Goal: Task Accomplishment & Management: Manage account settings

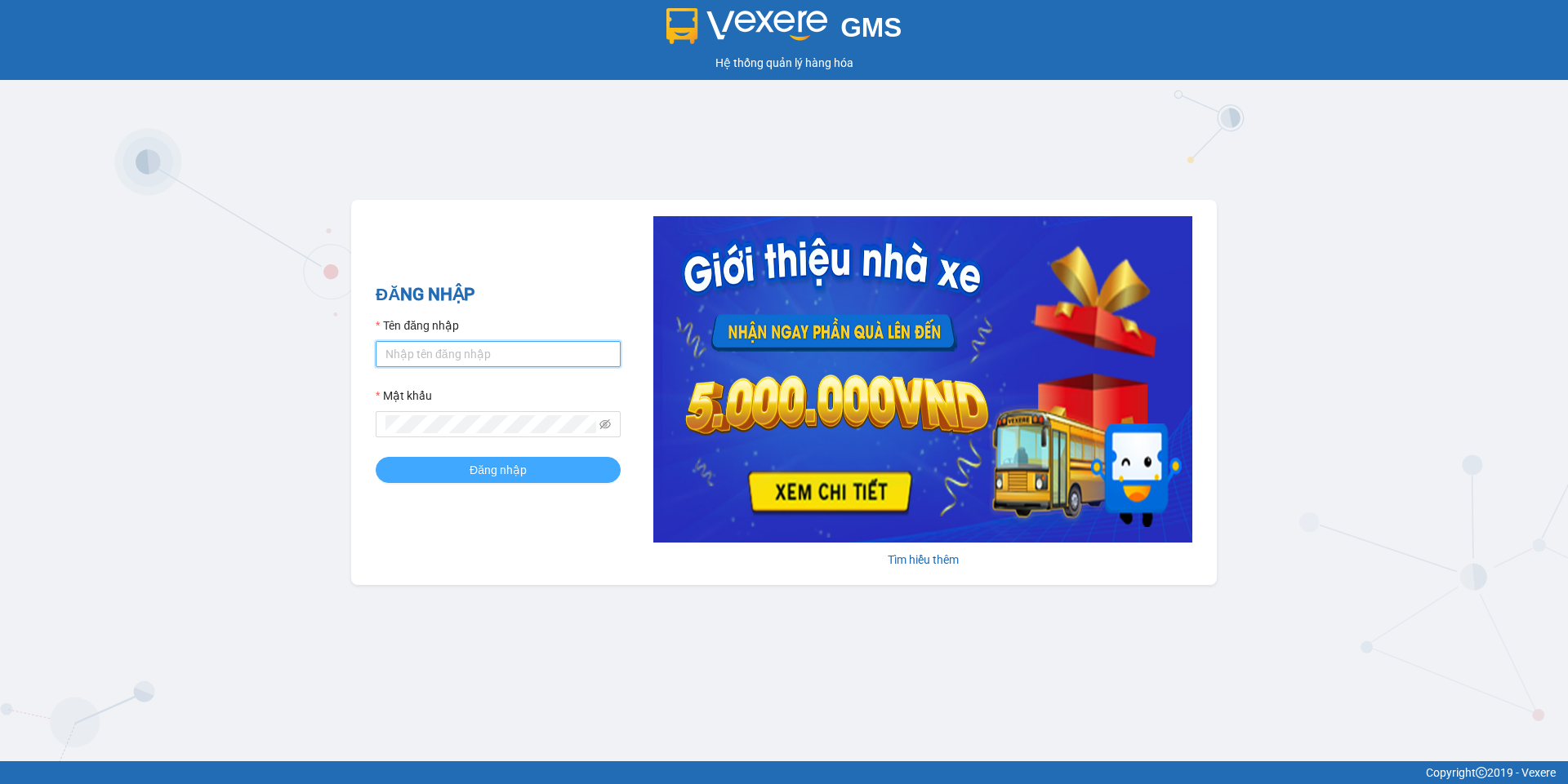
type input "yenptx_hhlc.saoviet"
click at [539, 470] on button "Đăng nhập" at bounding box center [498, 470] width 245 height 26
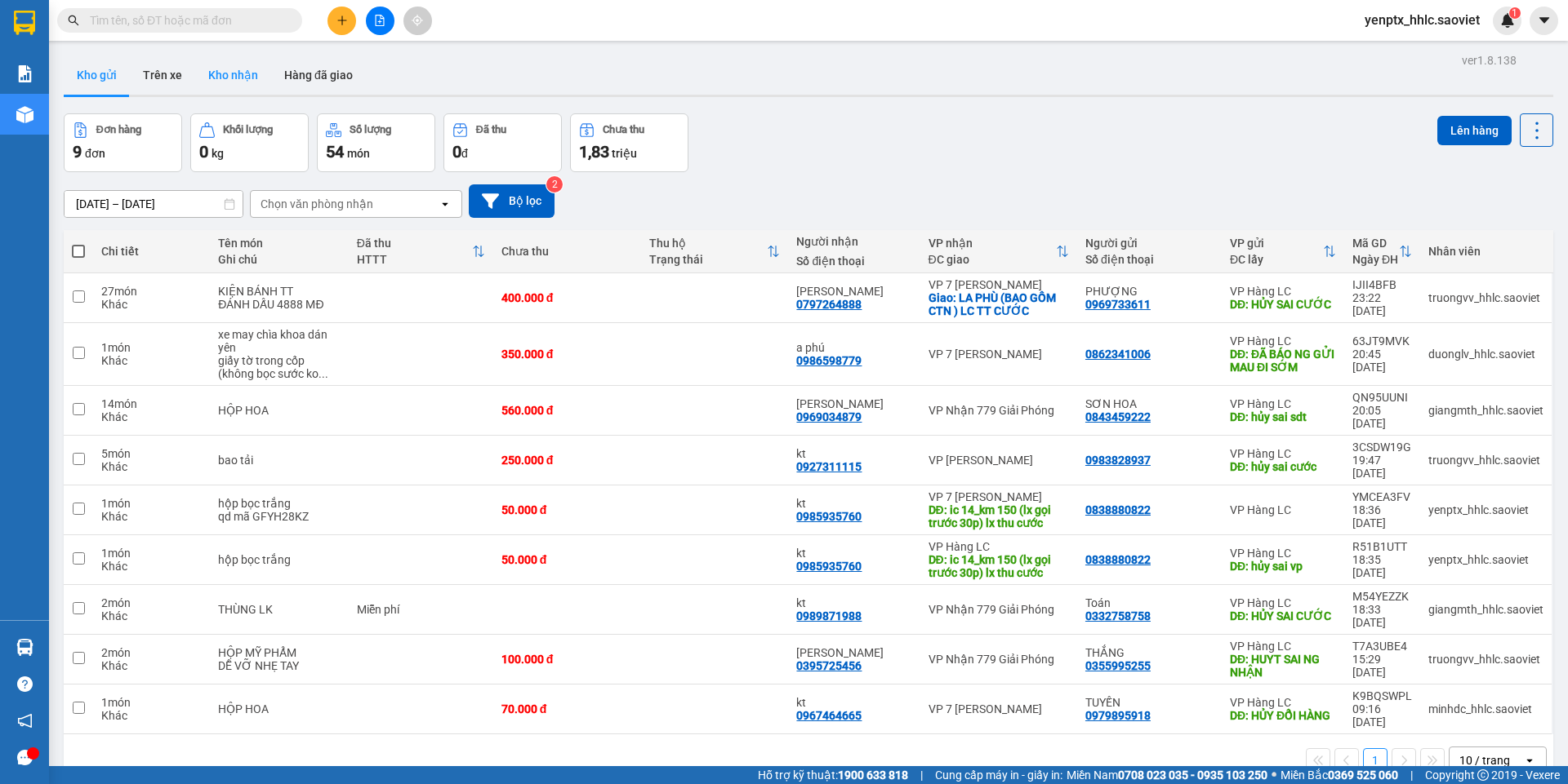
click at [236, 73] on button "Kho nhận" at bounding box center [233, 75] width 76 height 39
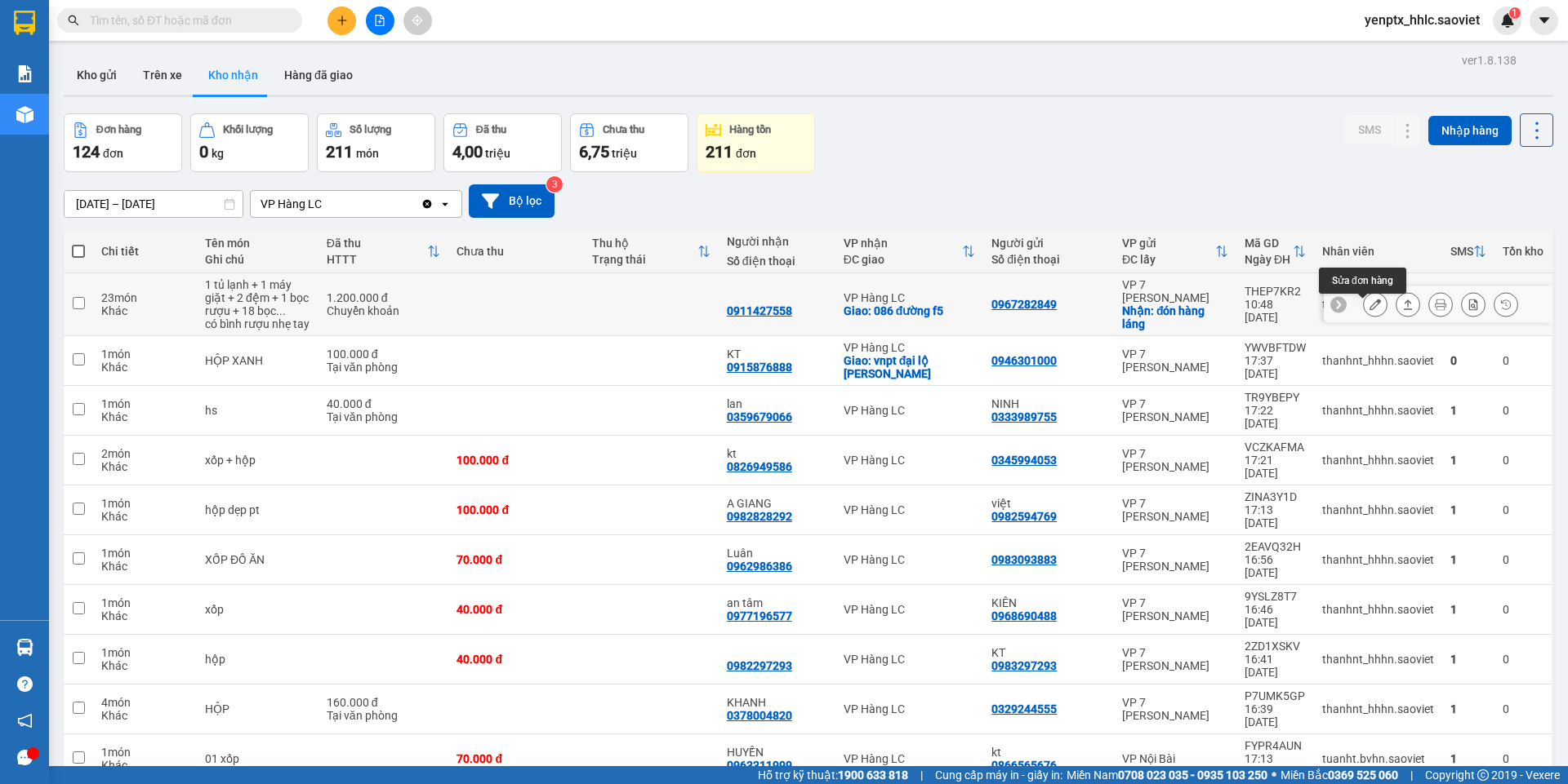
click at [1369, 314] on button at bounding box center [1374, 304] width 23 height 28
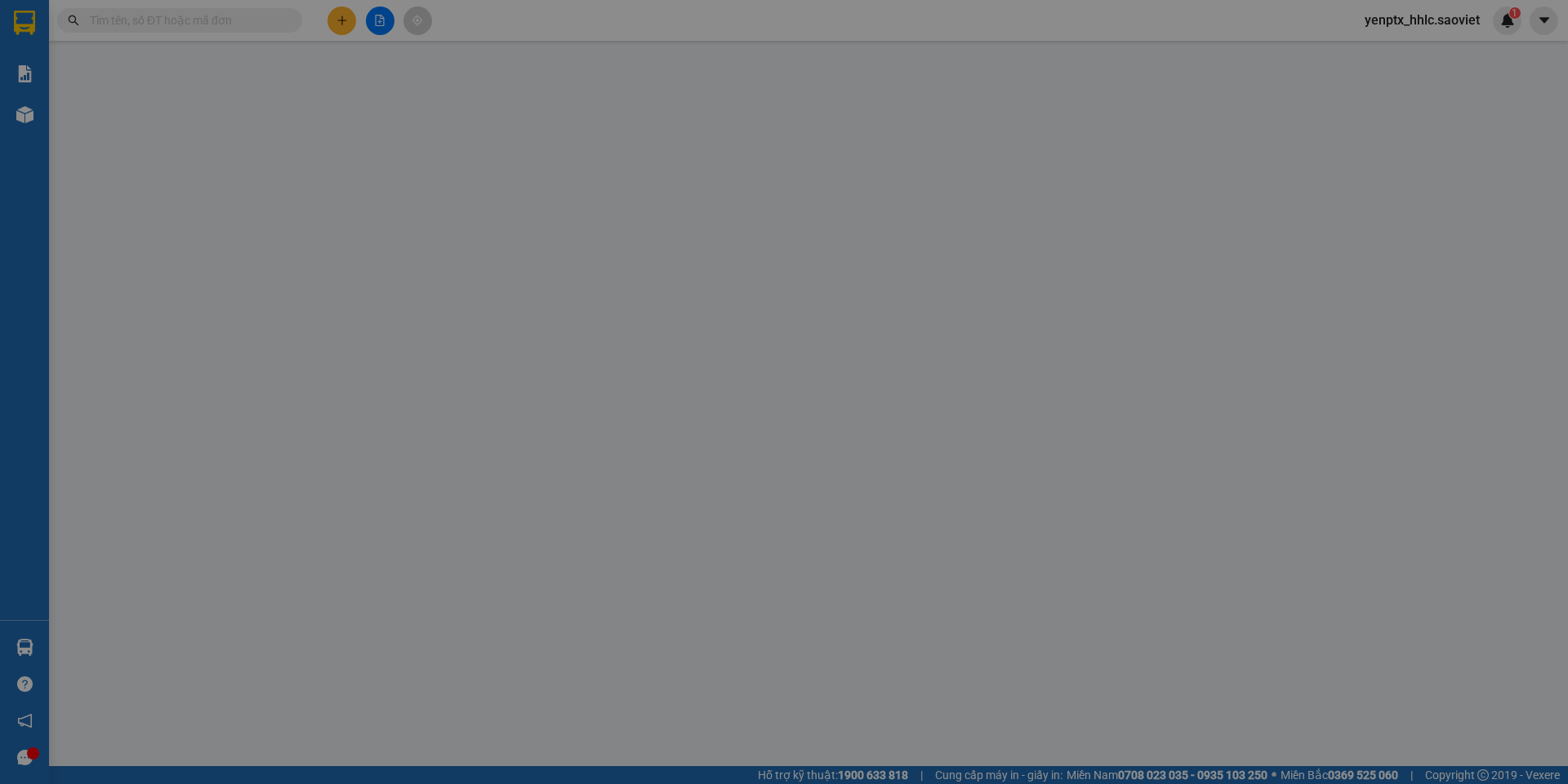
type input "0967282849"
checkbox input "true"
type input "đón hàng láng"
type input "100.000"
type input "0911427558"
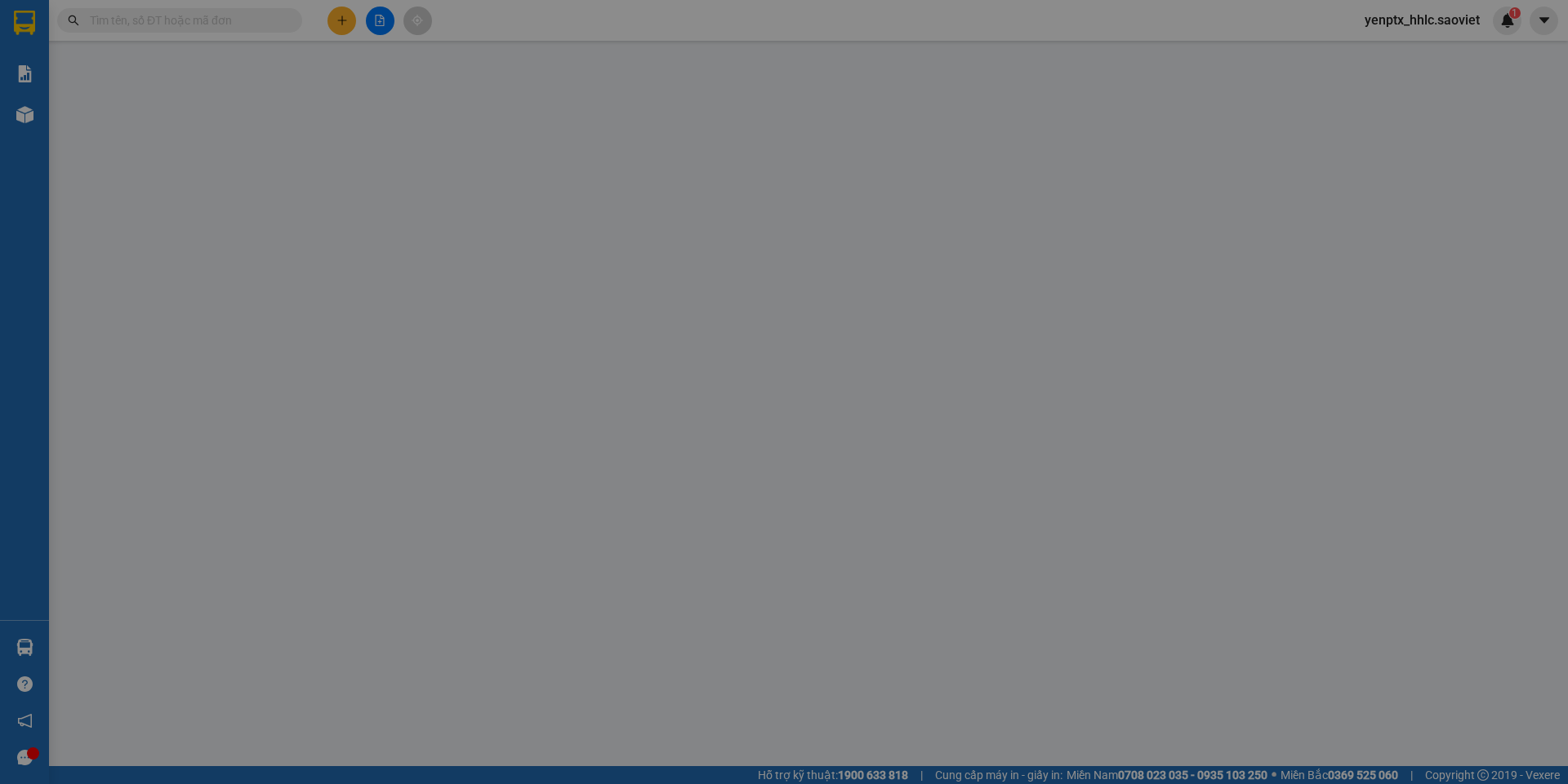
checkbox input "true"
type input "086 đường f5"
type input "1.200.000"
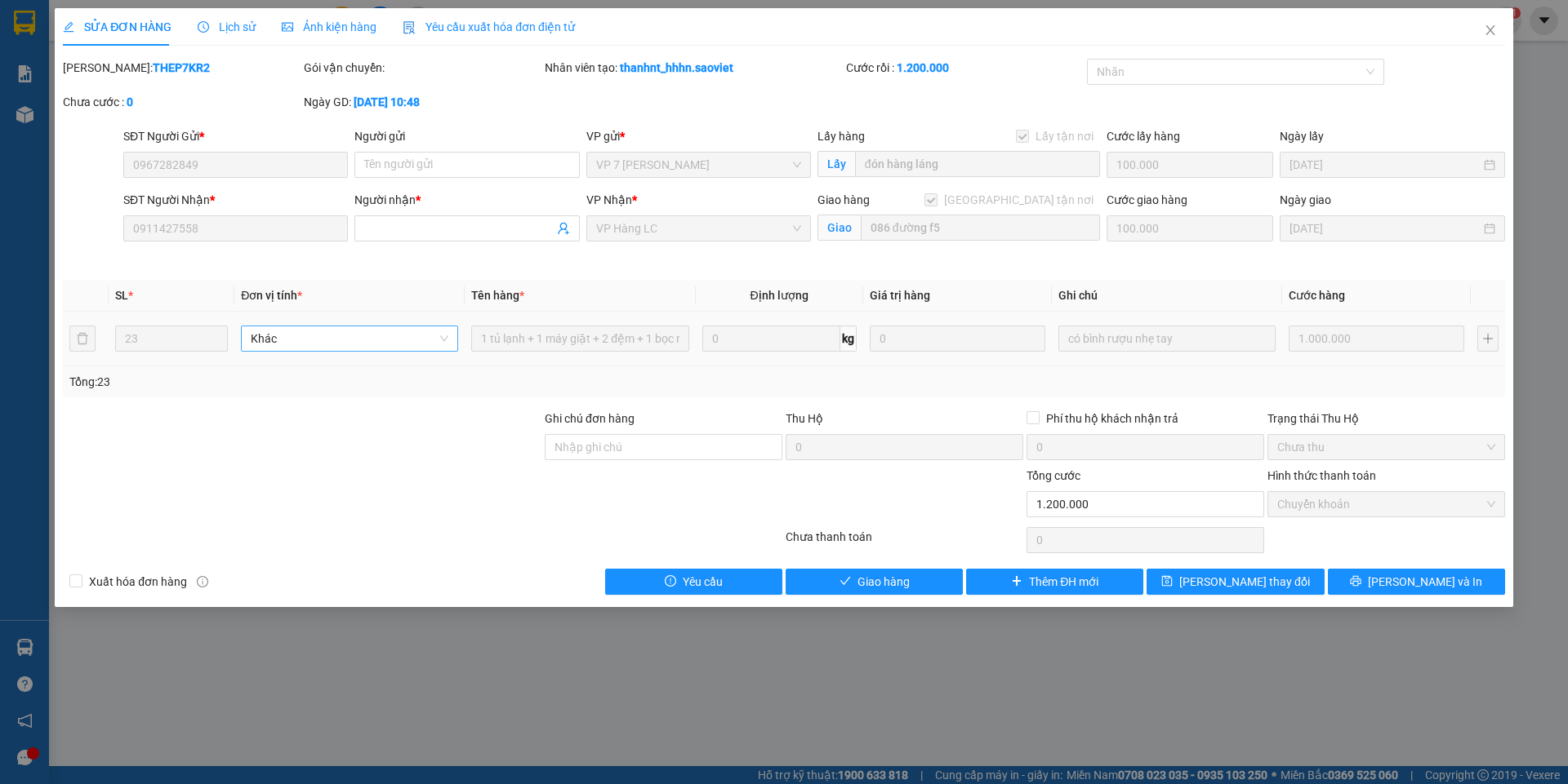
drag, startPoint x: 286, startPoint y: 339, endPoint x: 567, endPoint y: 395, distance: 286.5
click at [287, 339] on span "Khác" at bounding box center [349, 338] width 198 height 24
click at [663, 445] on input "Ghi chú đơn hàng" at bounding box center [663, 447] width 238 height 26
click at [396, 225] on input "Người nhận *" at bounding box center [458, 229] width 189 height 18
click at [650, 451] on input "Ghi chú đơn hàng" at bounding box center [663, 447] width 238 height 26
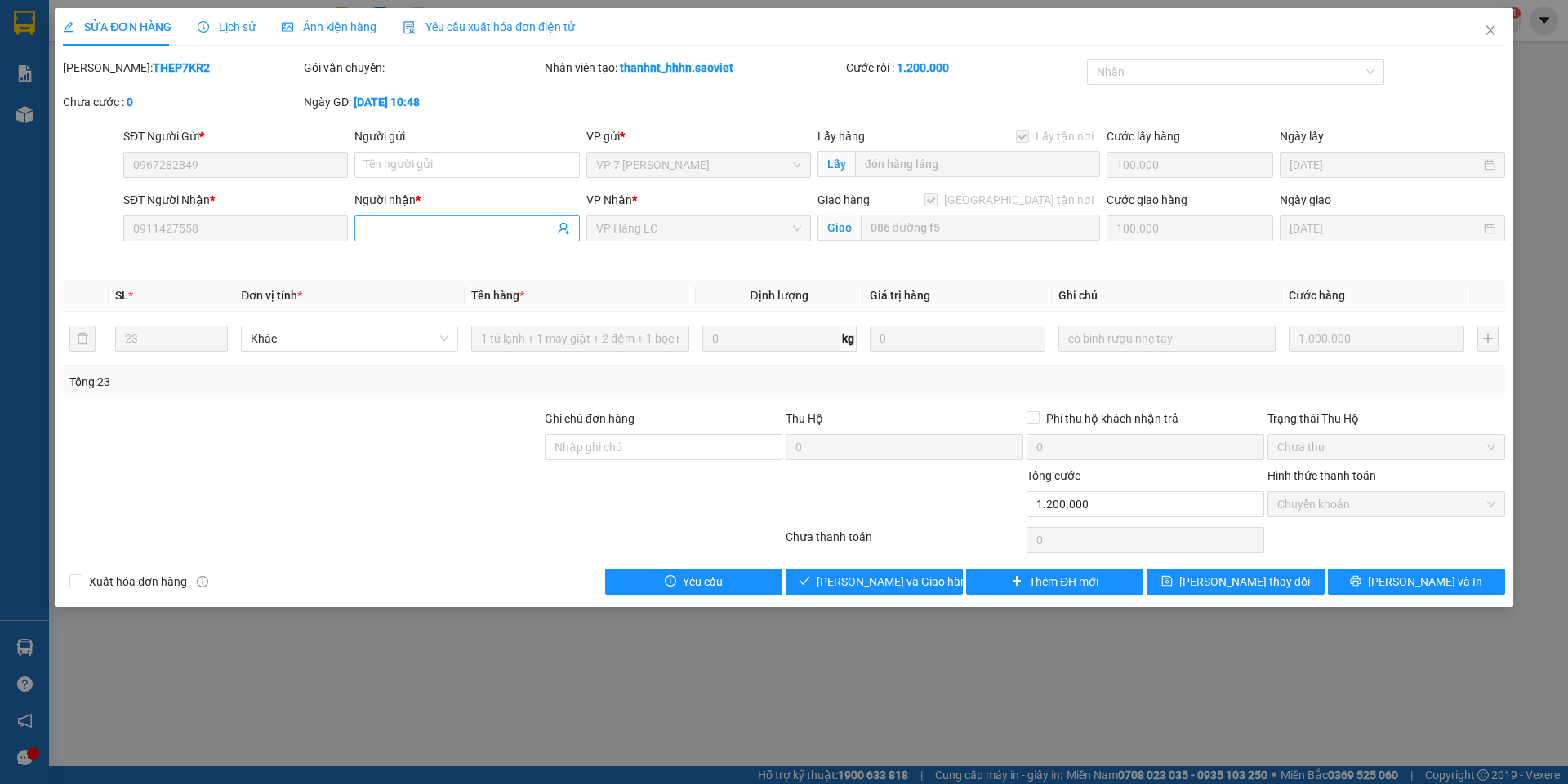
click at [476, 216] on span at bounding box center [466, 228] width 224 height 26
click at [394, 158] on input "Người gửi" at bounding box center [466, 164] width 224 height 26
click at [387, 237] on input "Người nhận *" at bounding box center [458, 229] width 189 height 18
click at [1477, 38] on span "Close" at bounding box center [1490, 31] width 46 height 46
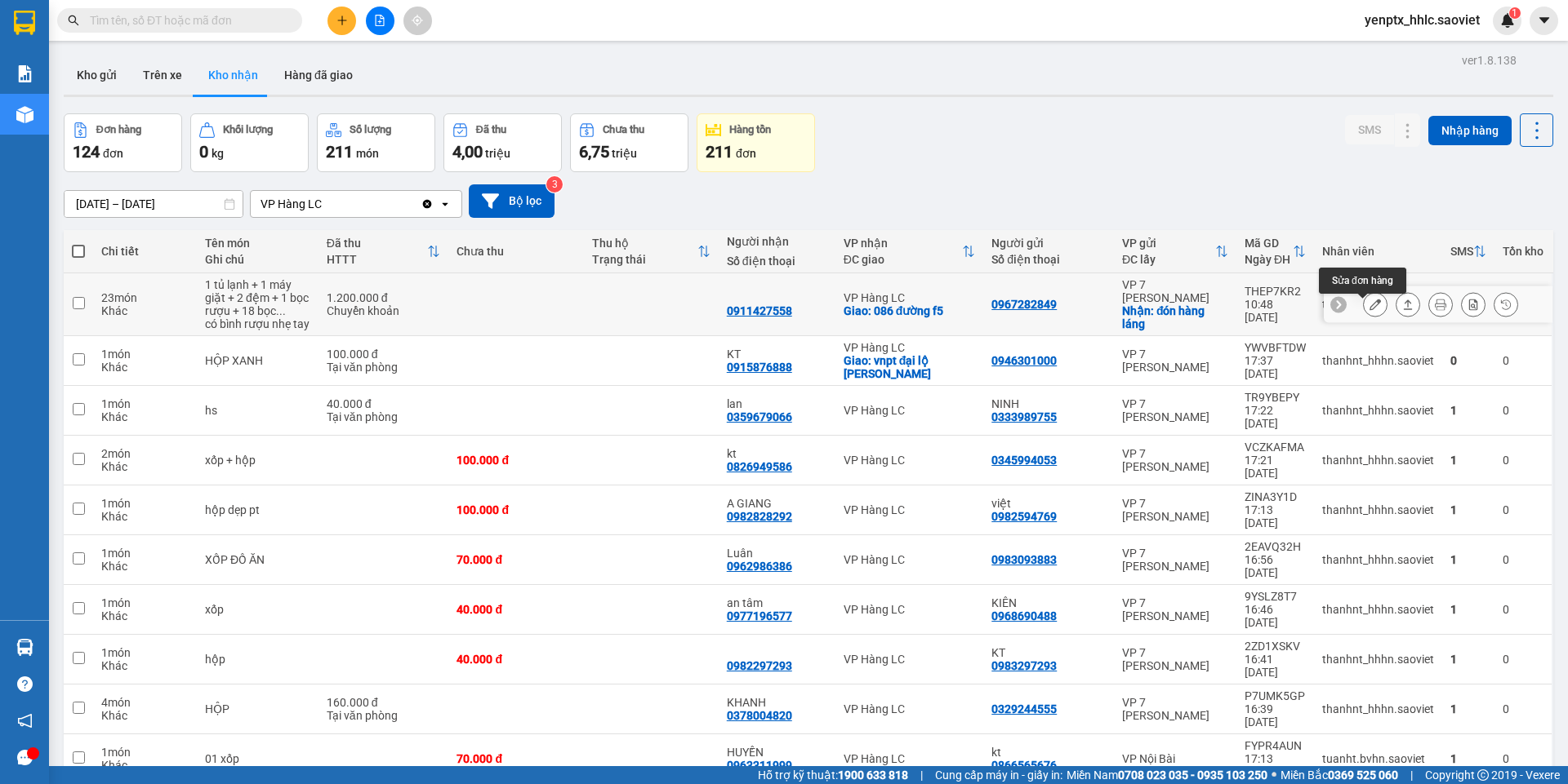
click at [1369, 310] on icon at bounding box center [1375, 304] width 12 height 12
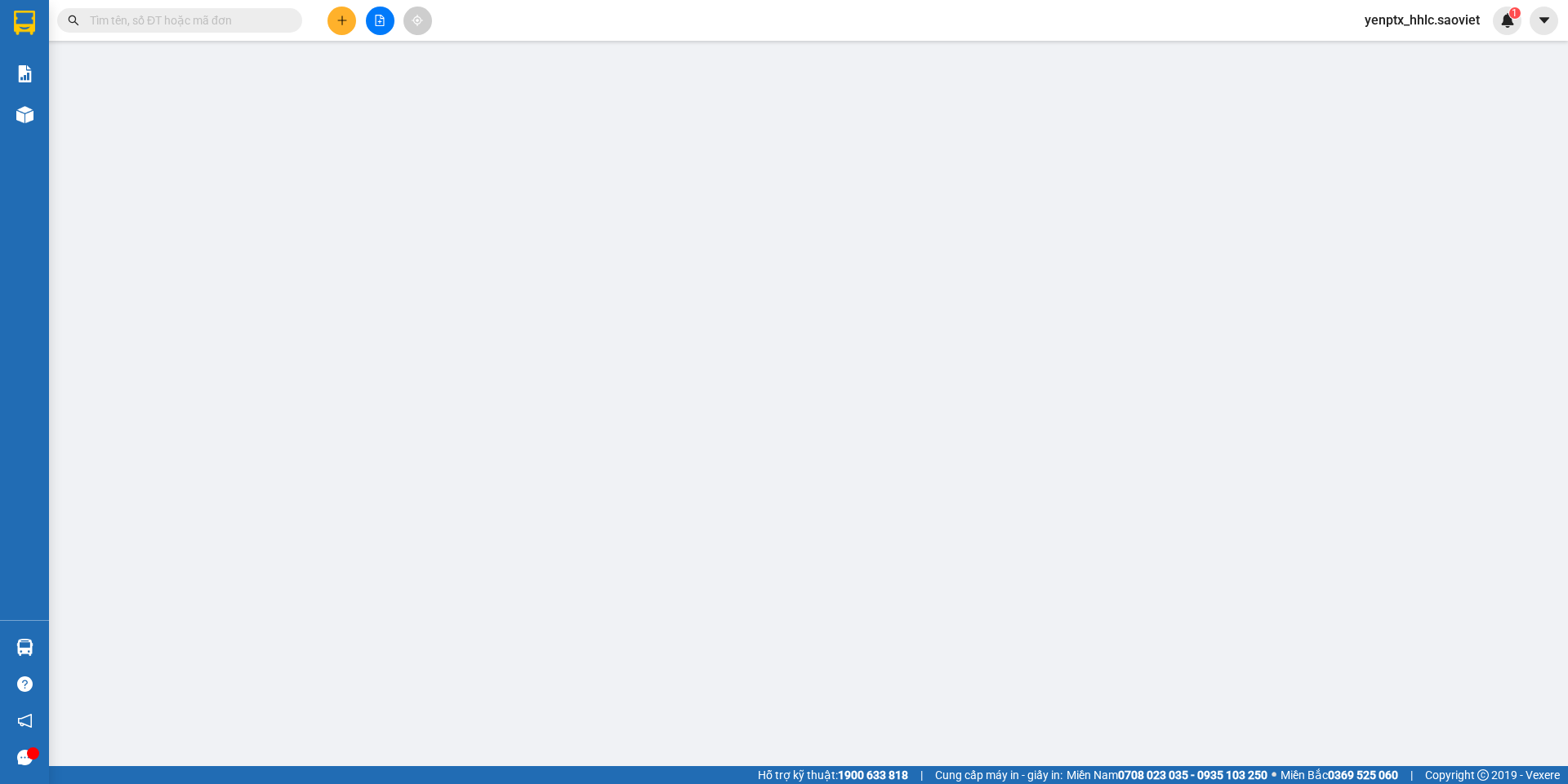
type input "0967282849"
checkbox input "true"
type input "đón hàng láng"
type input "100.000"
type input "0911427558"
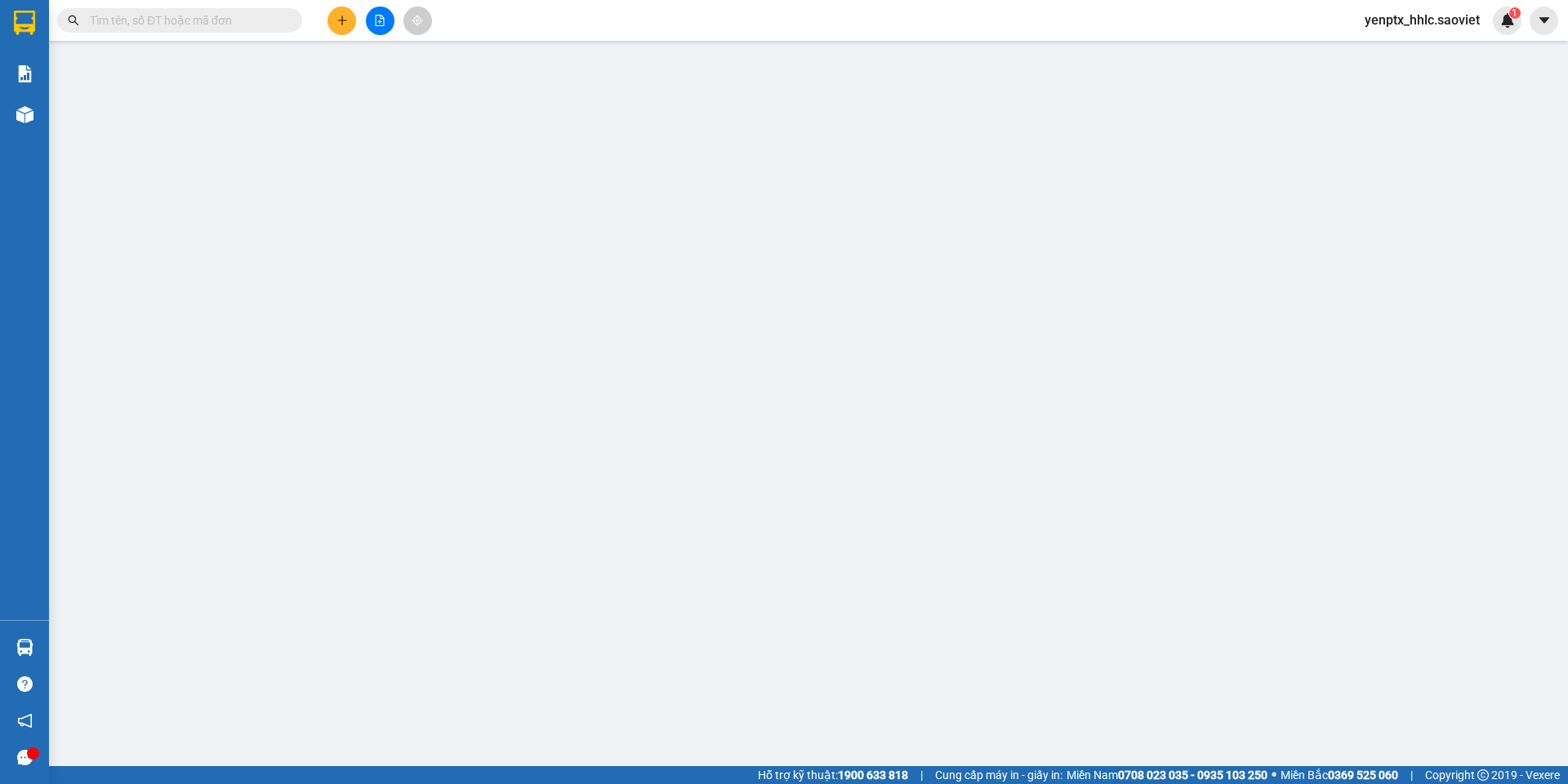
checkbox input "true"
type input "086 đường f5"
type input "1.200.000"
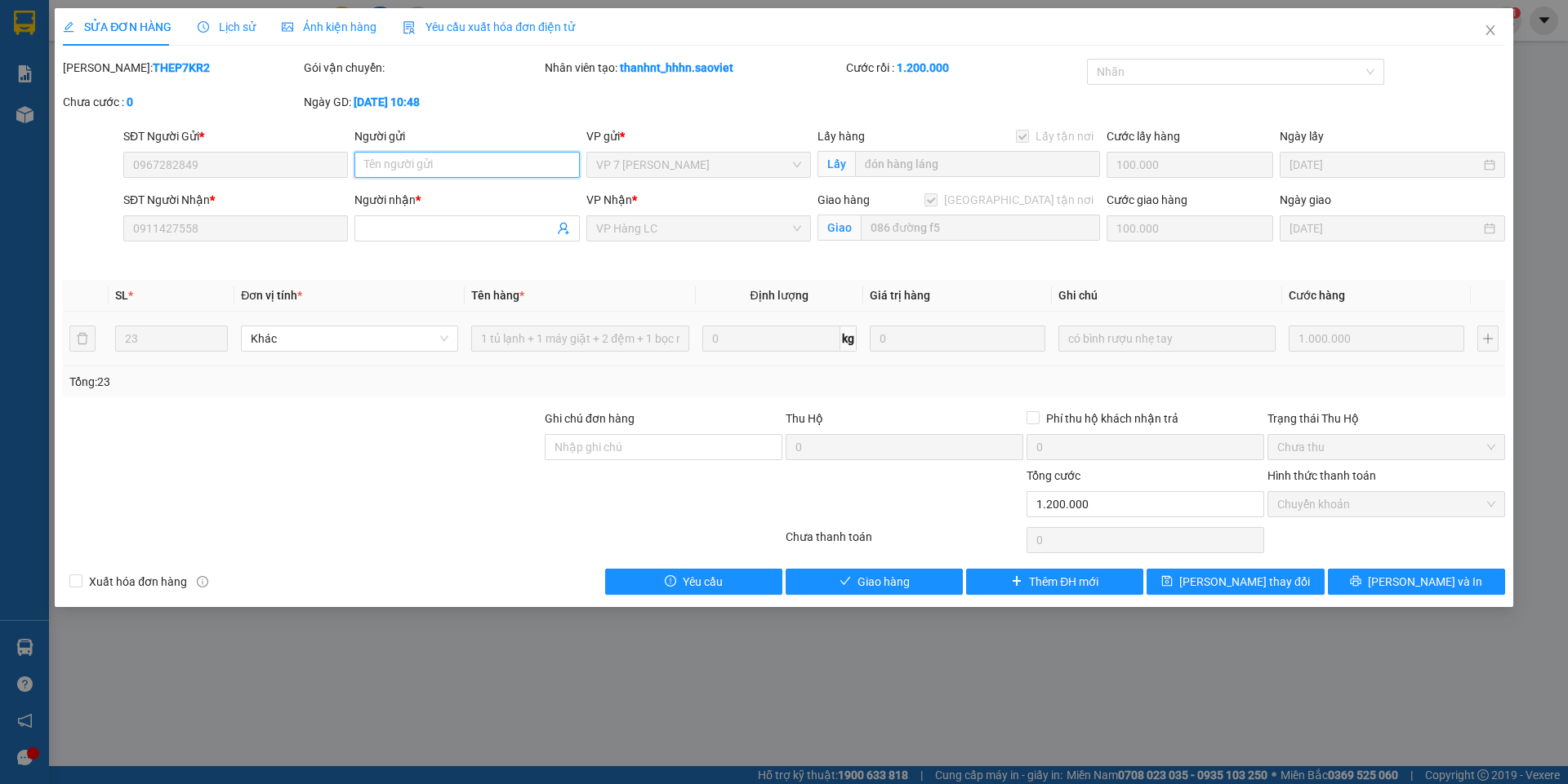
click at [400, 160] on input "Người gửi" at bounding box center [466, 164] width 224 height 26
type input "hàng vẫn trên xe tải 726"
click at [1290, 573] on button "[PERSON_NAME] thay đổi" at bounding box center [1235, 581] width 177 height 26
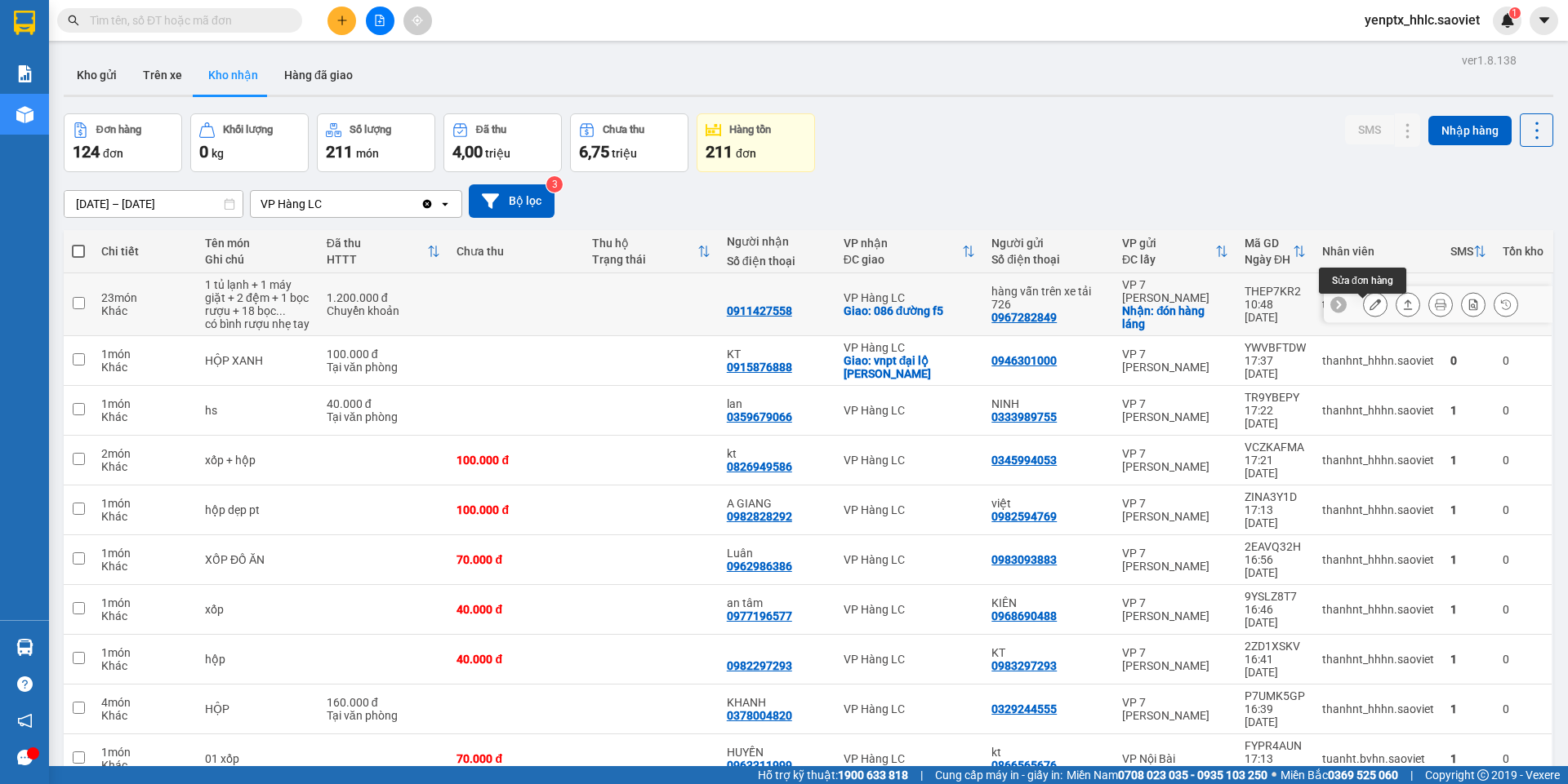
click at [1369, 310] on icon at bounding box center [1375, 304] width 12 height 12
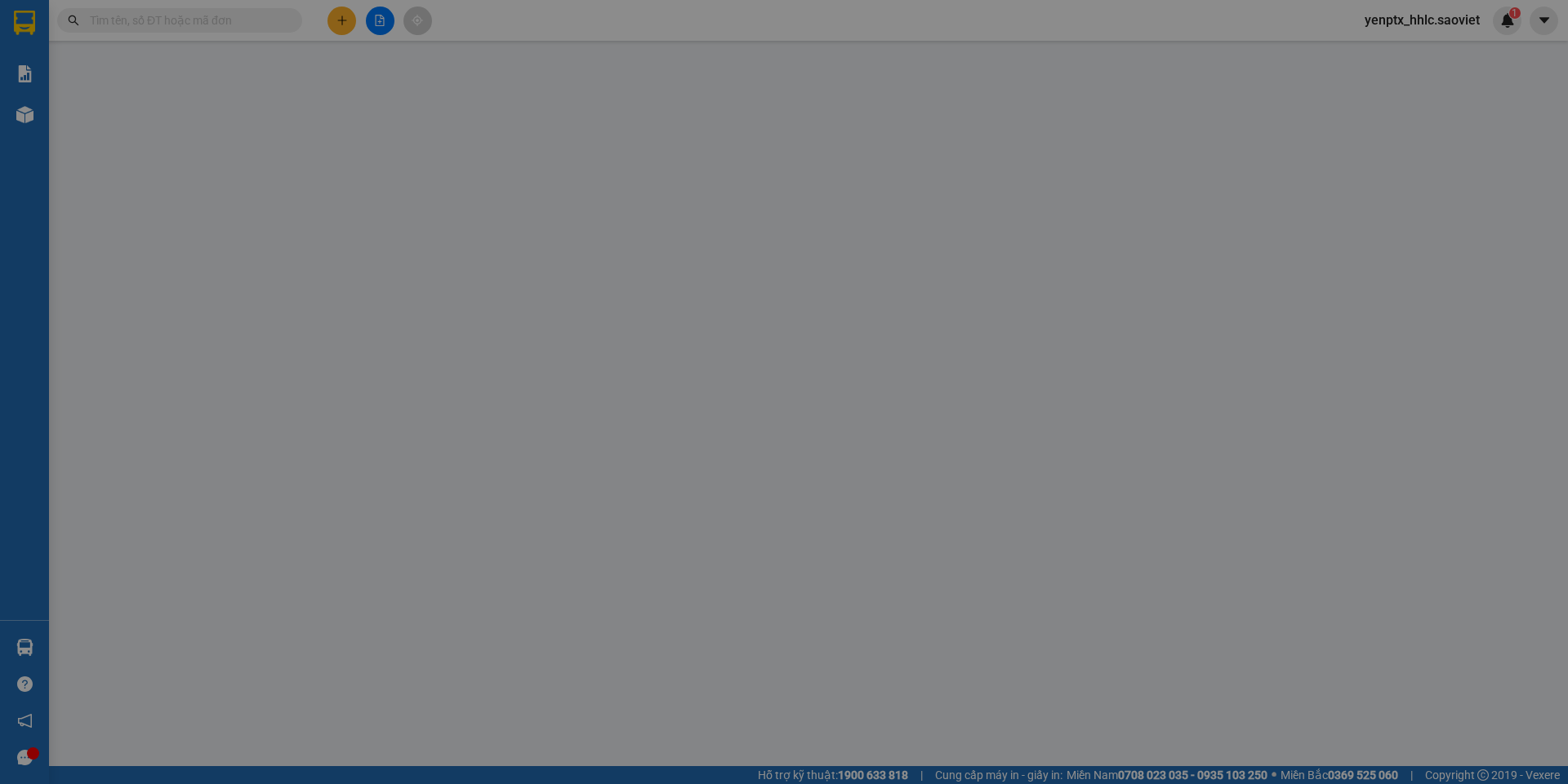
type input "0967282849"
type input "hàng vẫn trên xe tải 726"
checkbox input "true"
type input "đón hàng láng"
type input "100.000"
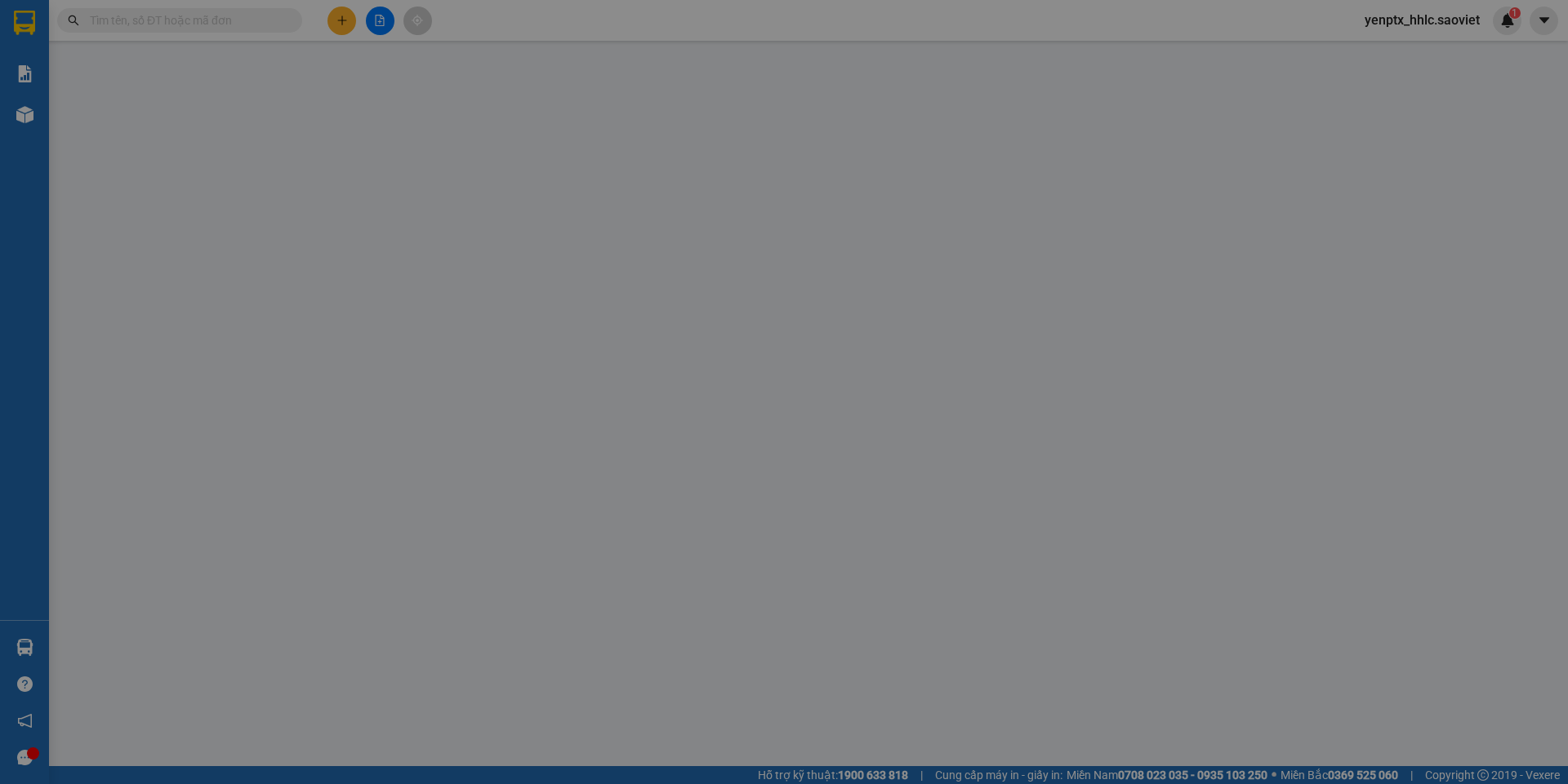
type input "0911427558"
checkbox input "true"
type input "086 đường f5"
type input "1.200.000"
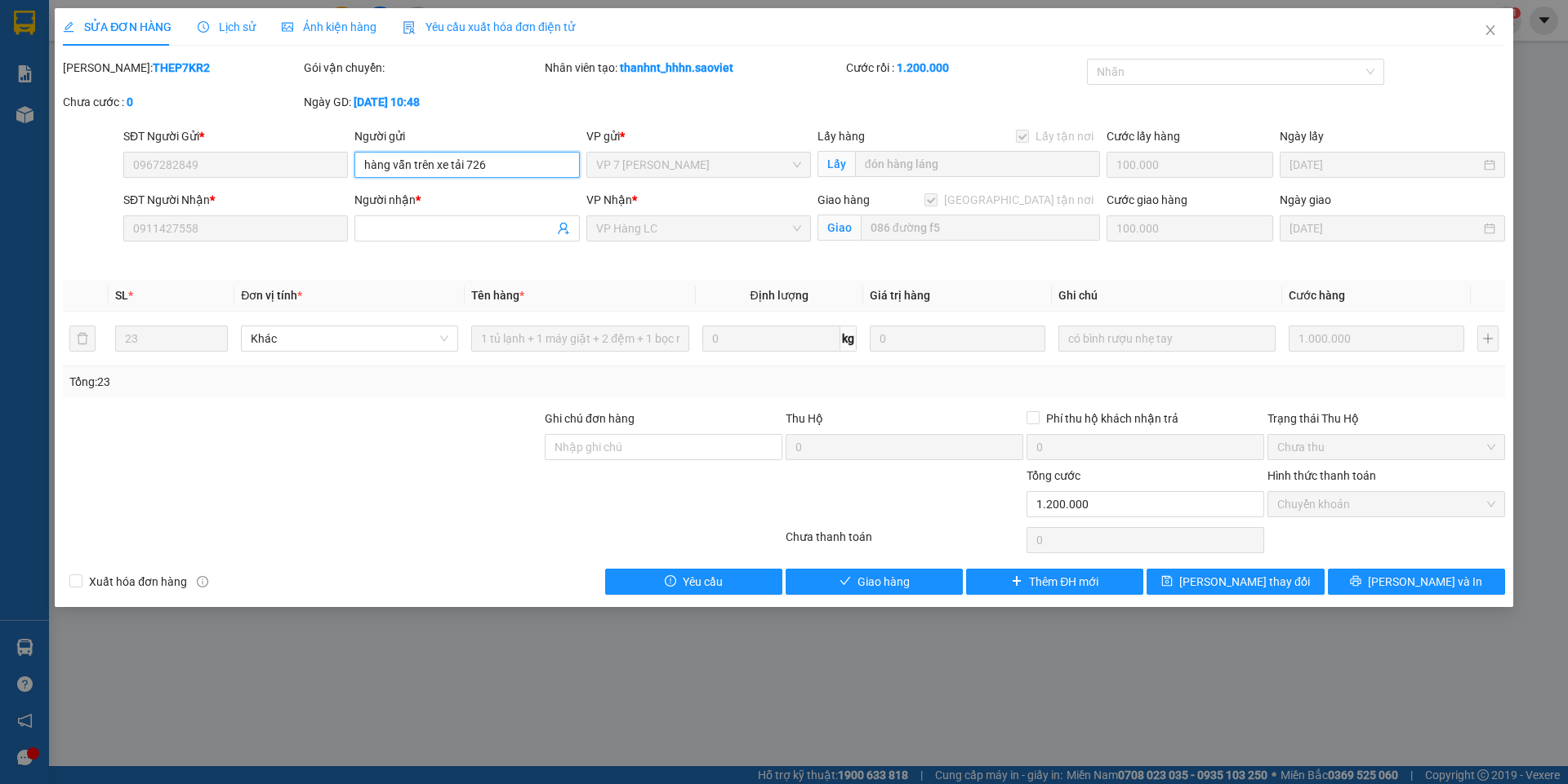
click at [480, 171] on input "hàng vẫn trên xe tải 726" at bounding box center [466, 164] width 224 height 26
click at [400, 214] on div "Người nhận *" at bounding box center [466, 203] width 224 height 24
click at [396, 227] on input "Người nhận *" at bounding box center [458, 229] width 189 height 18
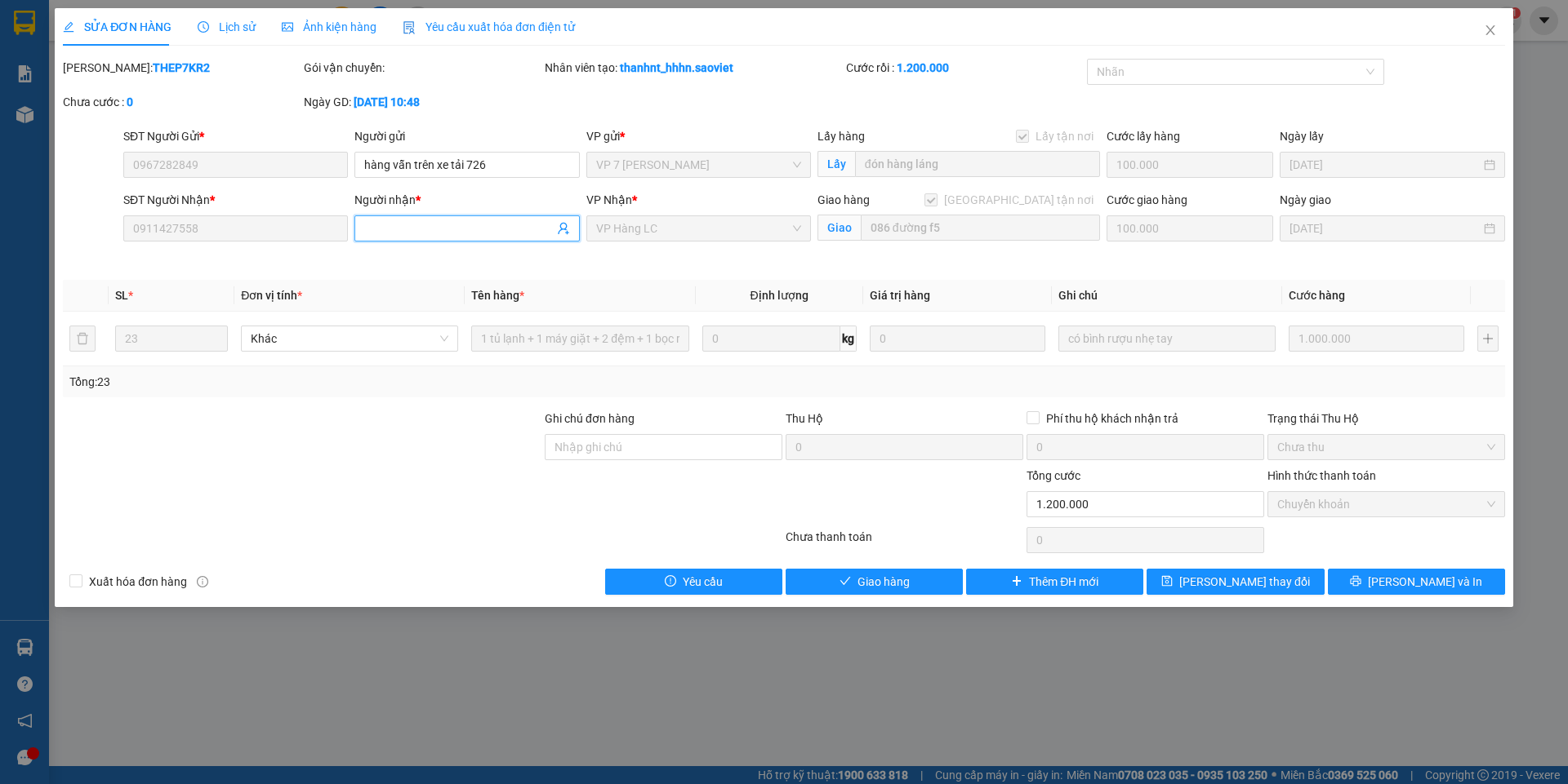
paste input "hàng vẫn trên xe tải 726"
type input "hàng vẫn trên xe tải 726"
click at [509, 170] on input "hàng vẫn trên xe tải 726" at bounding box center [466, 164] width 224 height 26
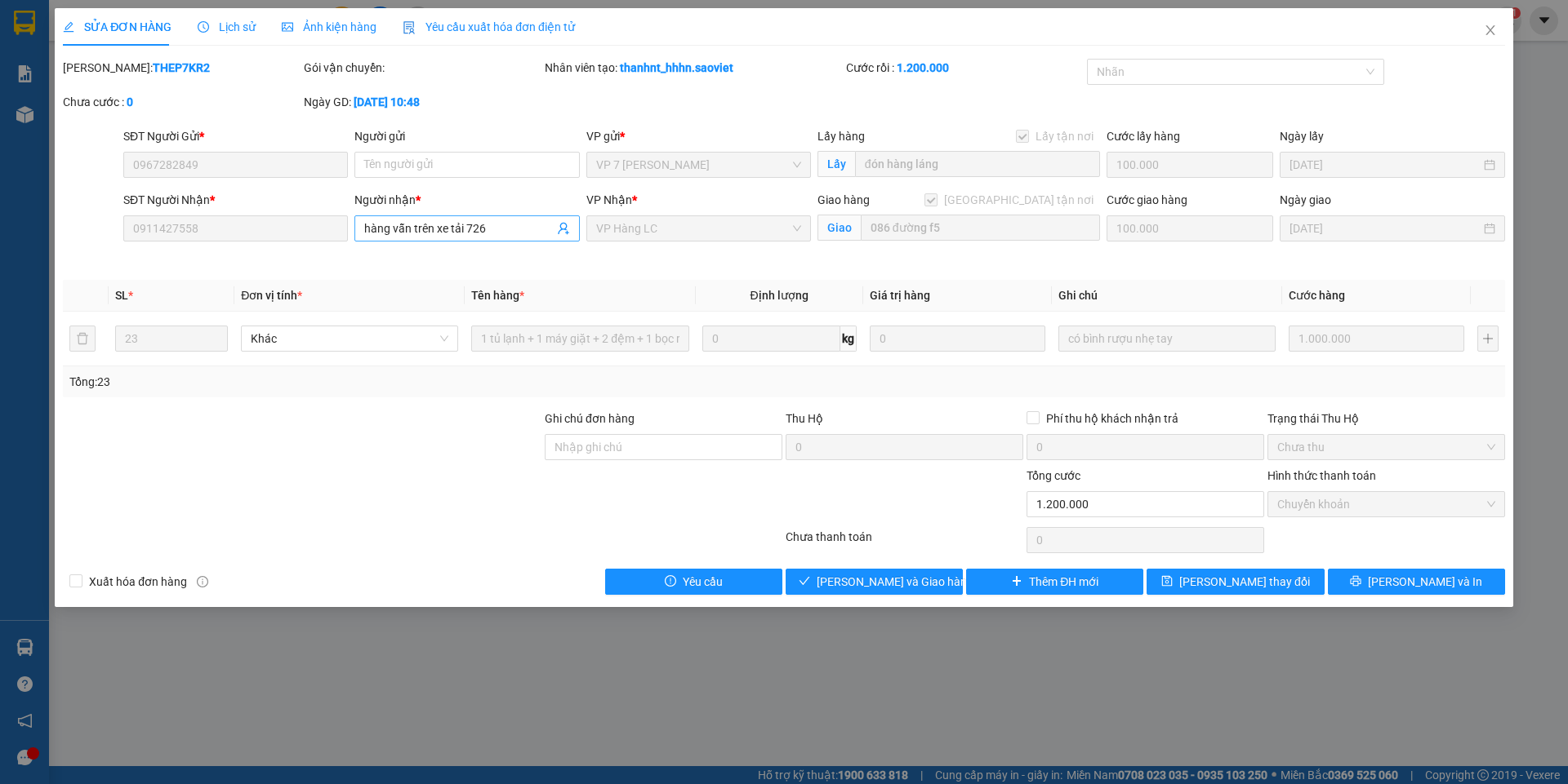
click at [506, 234] on input "hàng vẫn trên xe tải 726" at bounding box center [458, 229] width 189 height 18
type input "hàng vẫn trên xe tải 726 (sáng chép thêm vào ctn hộ e nhé)"
click at [1222, 584] on span "[PERSON_NAME] thay đổi" at bounding box center [1244, 582] width 131 height 18
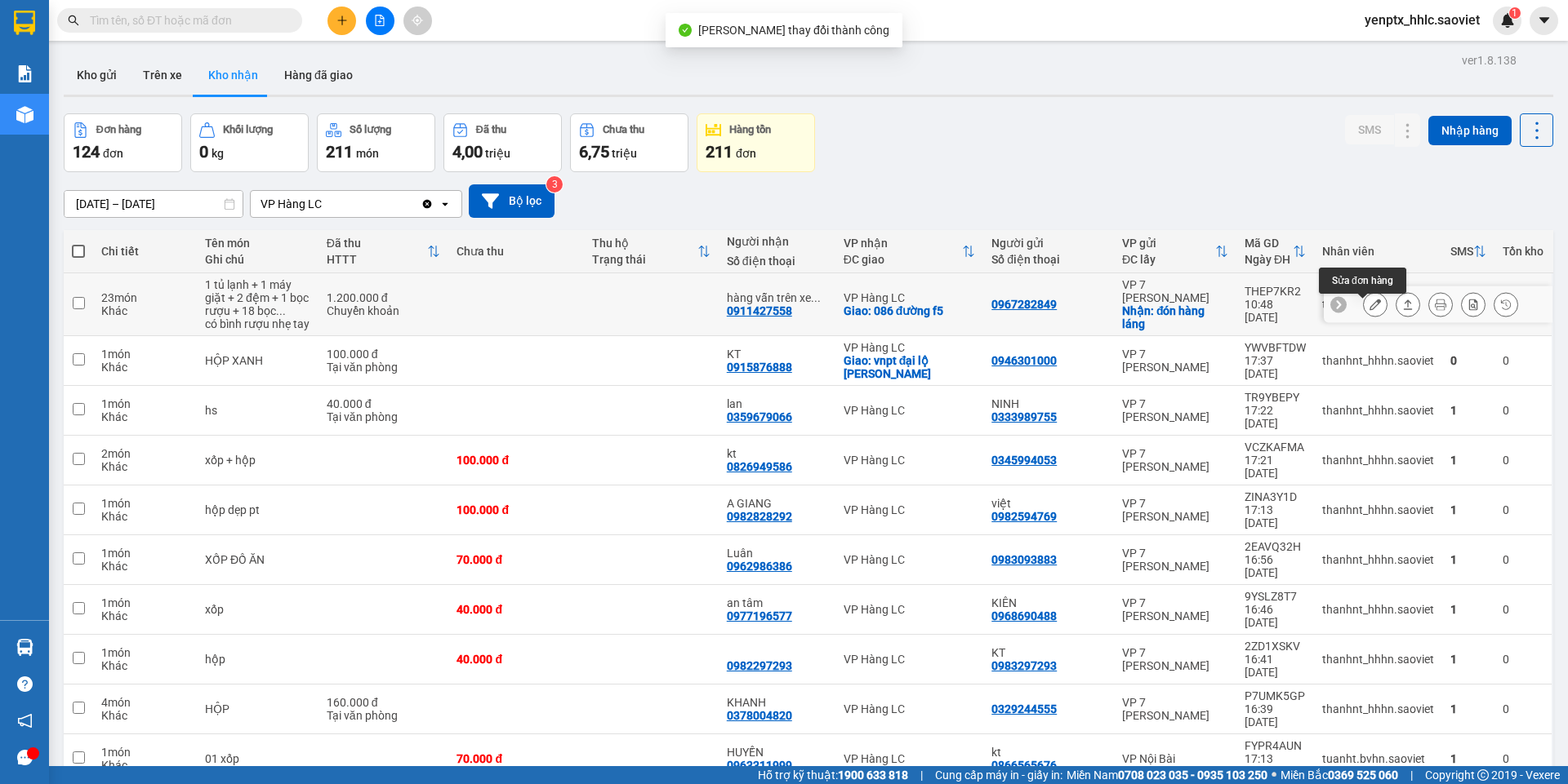
click at [1364, 311] on button at bounding box center [1374, 304] width 23 height 28
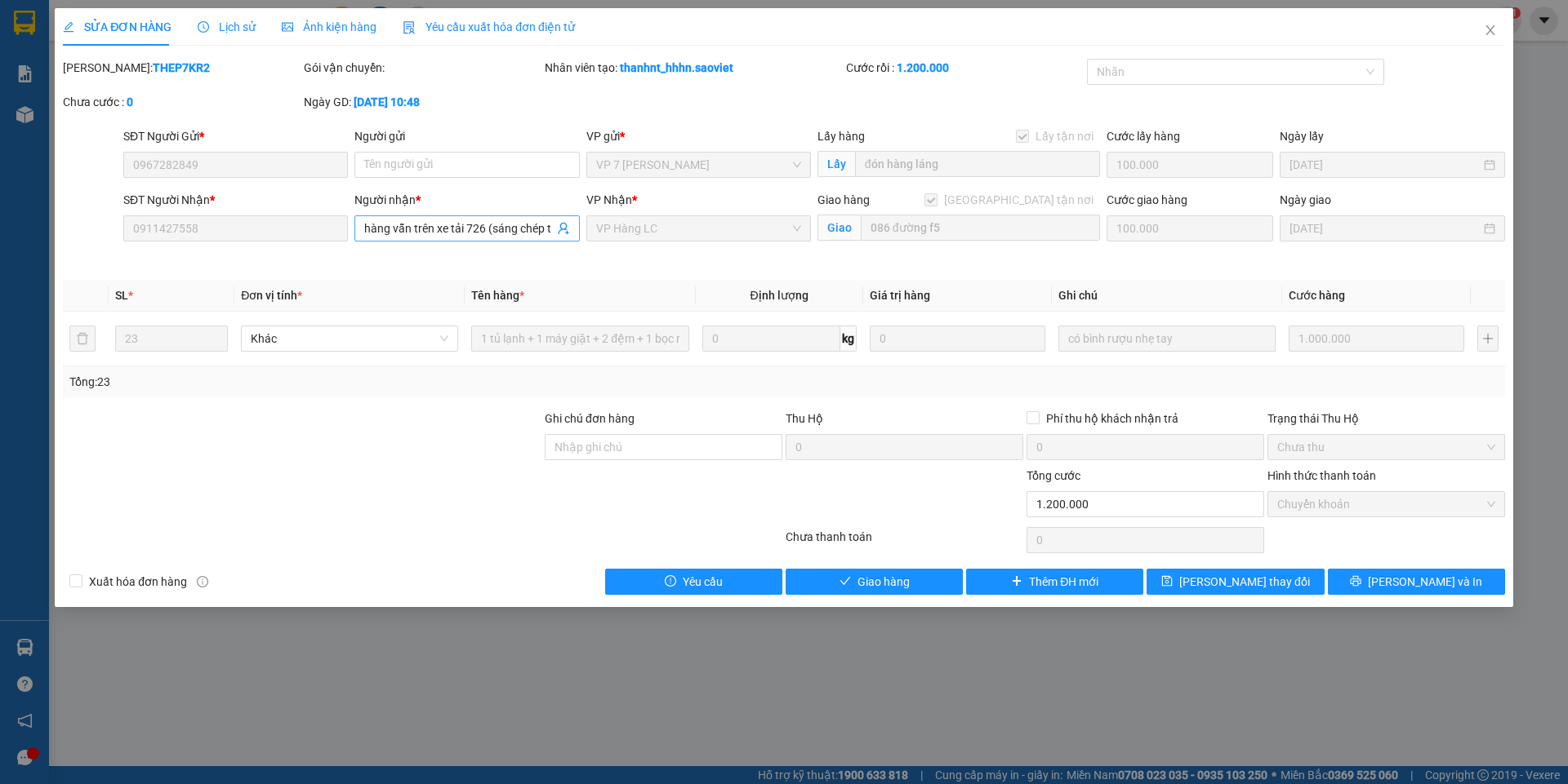
scroll to position [0, 118]
click at [547, 231] on input "hàng vẫn trên xe tải 726 (sáng chép thêm vào ctn hộ e nhé)" at bounding box center [458, 229] width 189 height 18
click at [431, 234] on input "hàng vẫn trên xe tải 726 (sáng chép thêm vào ctn hộ e nhé)" at bounding box center [458, 229] width 189 height 18
type input "hàng vẫn trên xe tải 726( thêm vào ctn hộ e nhé)"
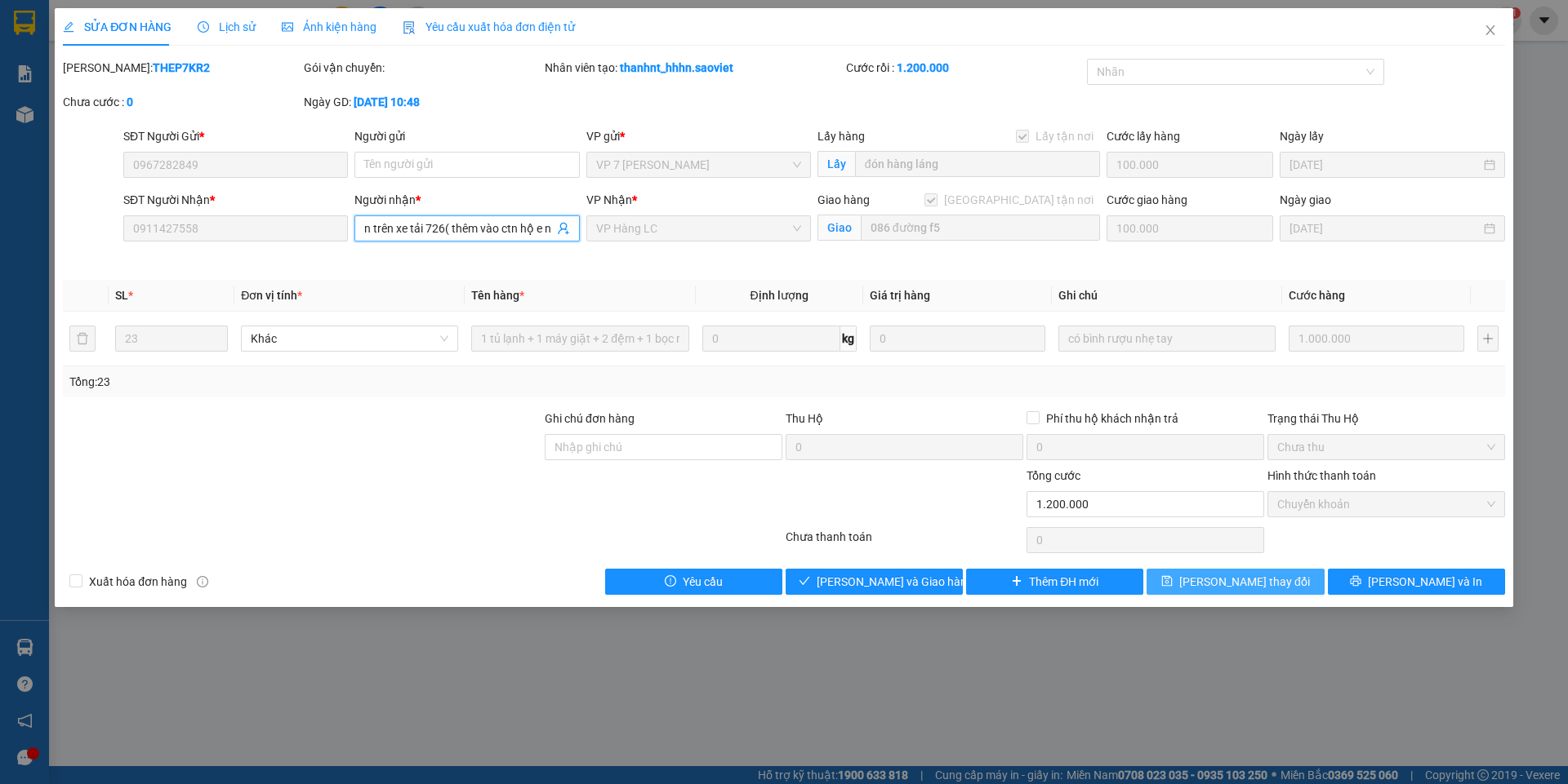
scroll to position [0, 0]
click at [1249, 585] on span "[PERSON_NAME] thay đổi" at bounding box center [1244, 582] width 131 height 18
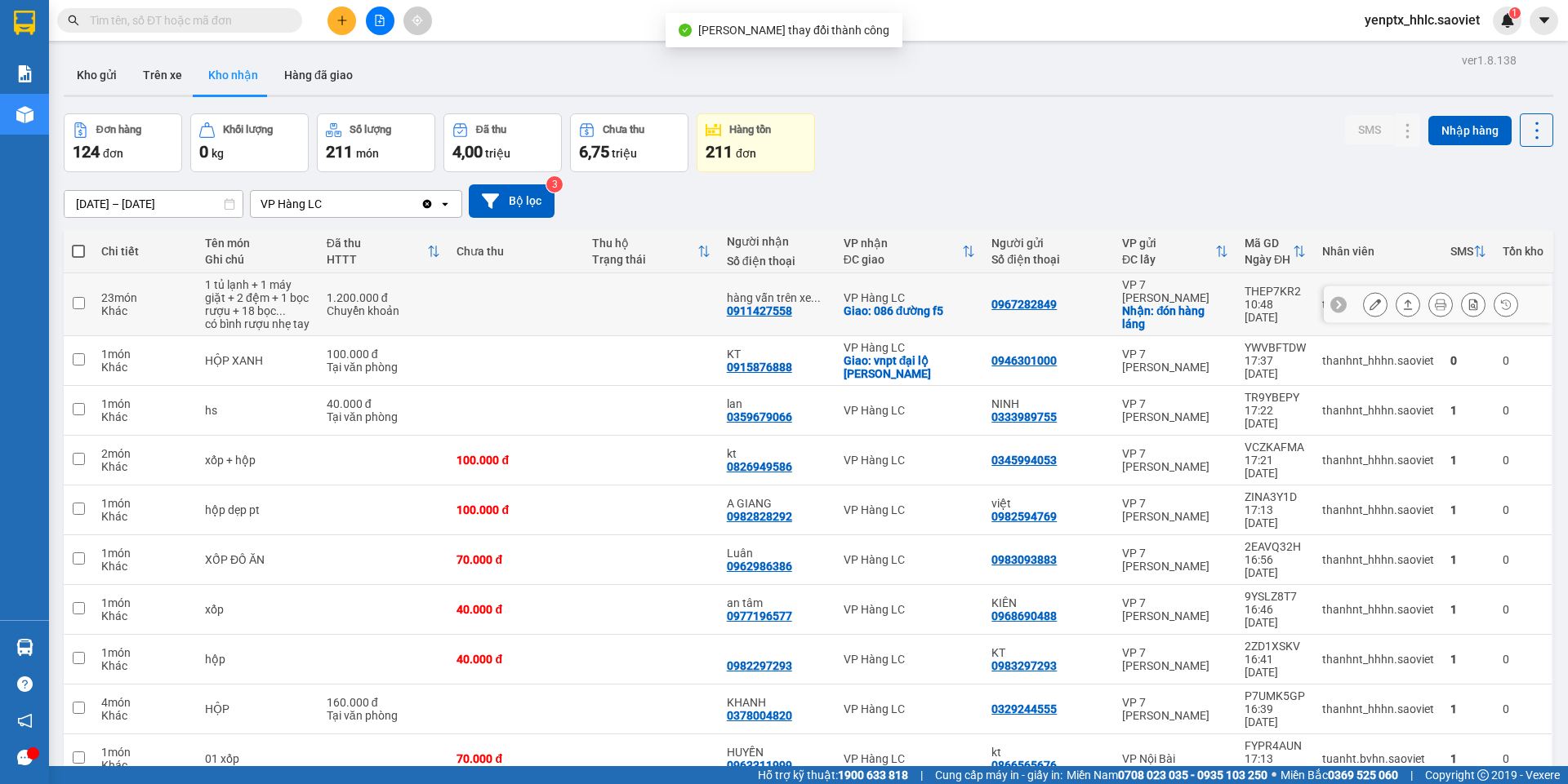
click at [1369, 310] on icon at bounding box center [1375, 304] width 12 height 12
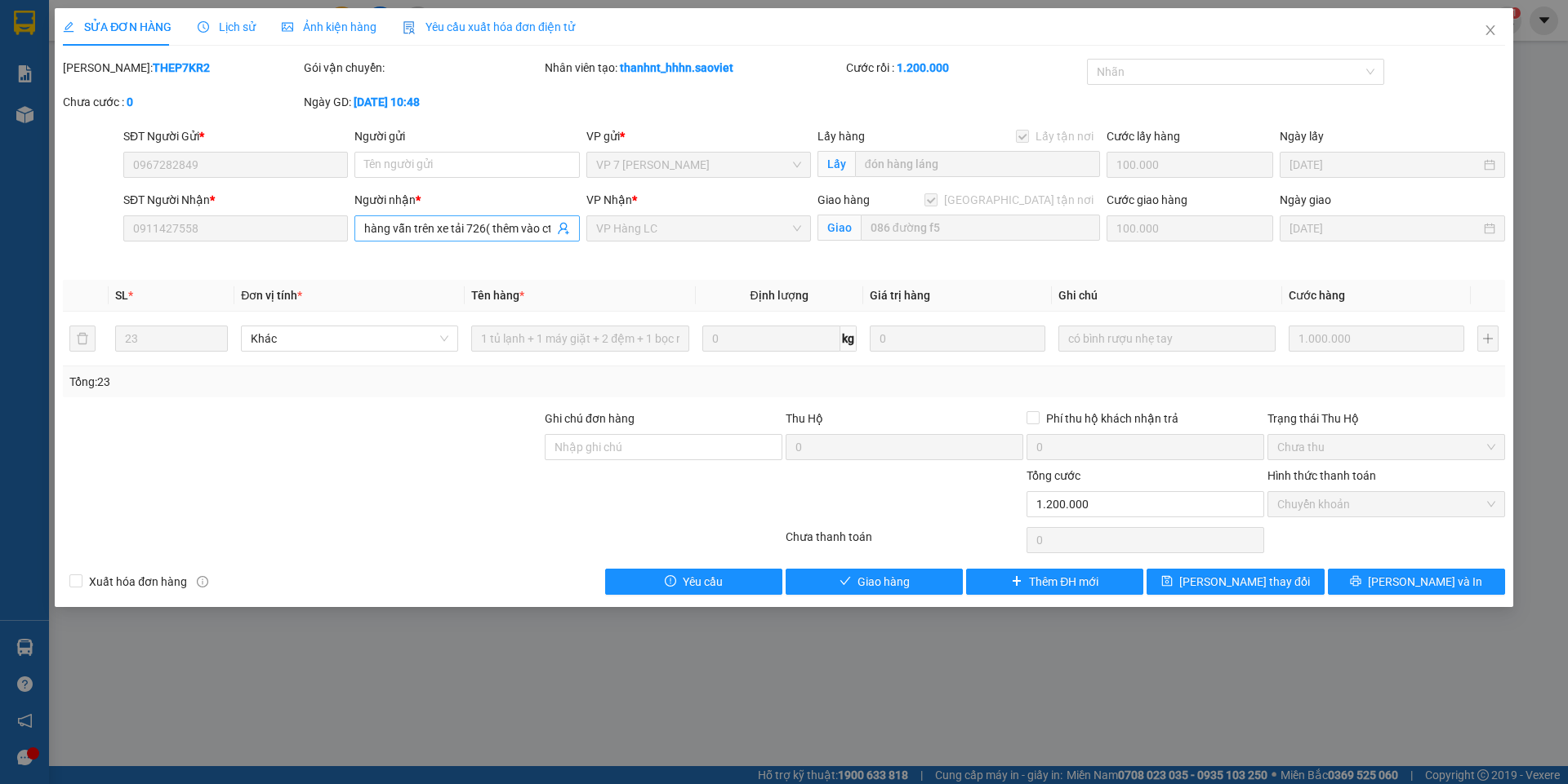
click at [557, 234] on icon "user-add" at bounding box center [563, 229] width 13 height 13
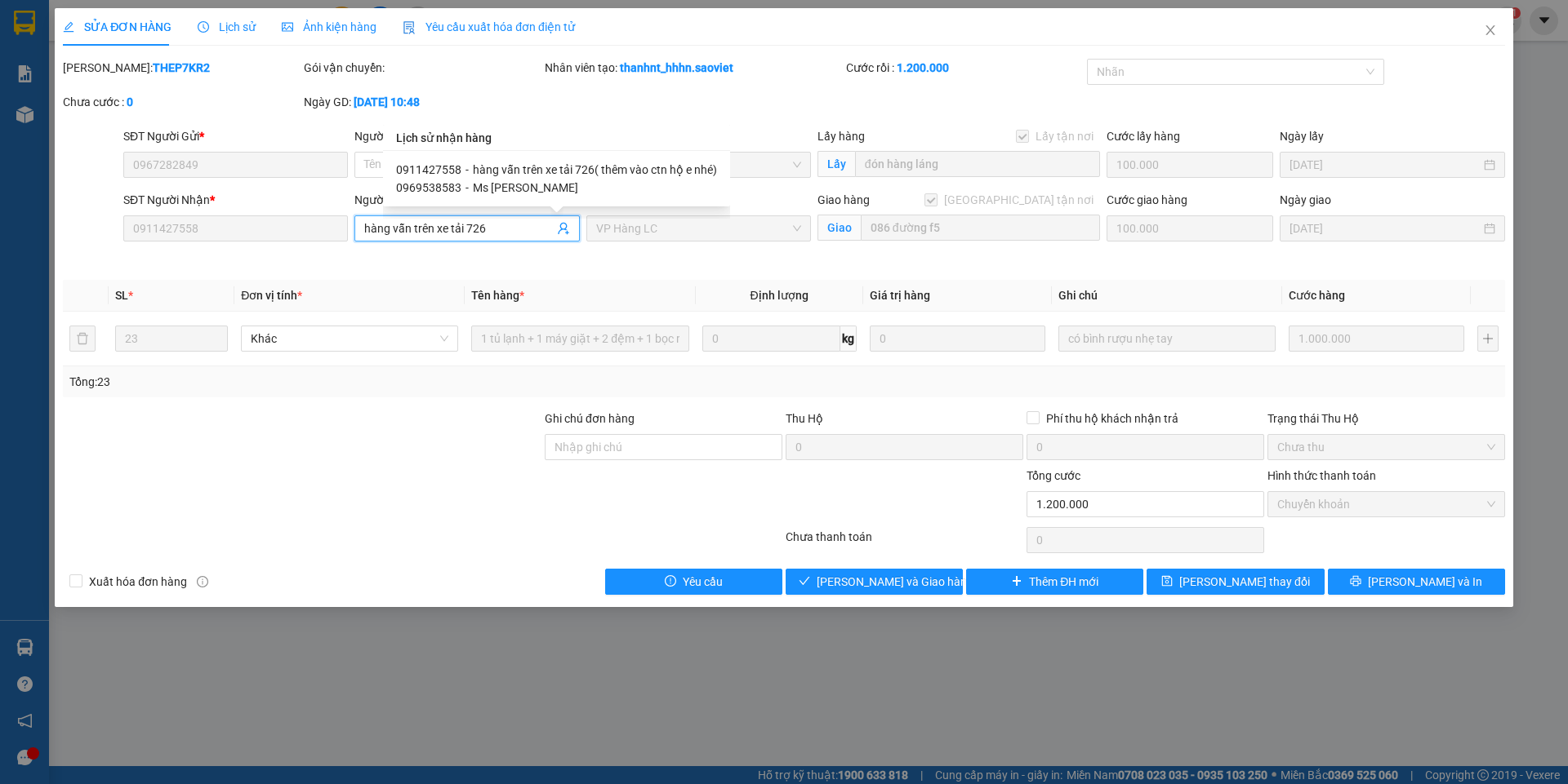
type input "hàng vẫn trên xe tải 726"
click at [363, 463] on div at bounding box center [301, 438] width 481 height 57
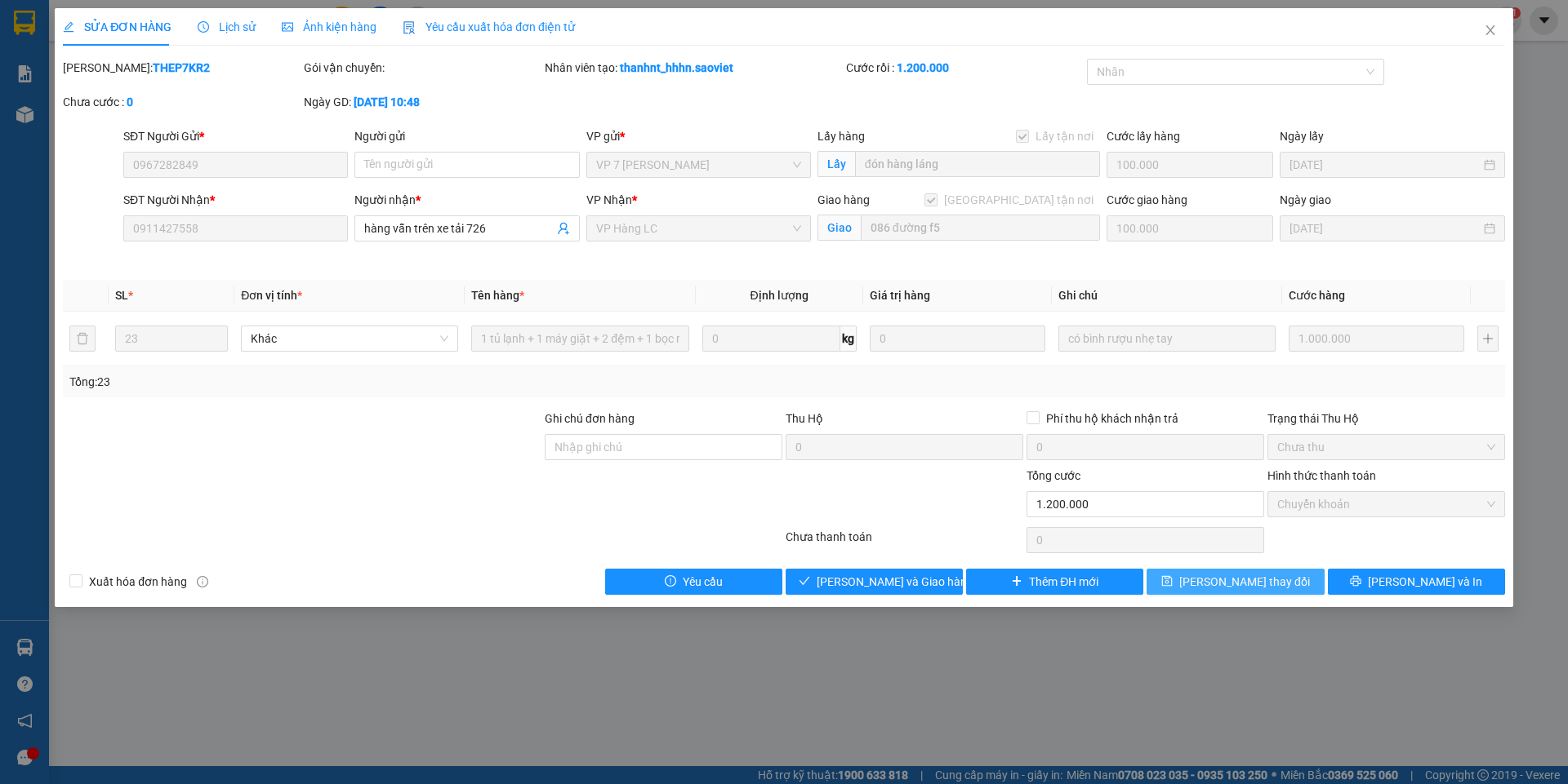
click at [1228, 583] on span "[PERSON_NAME] thay đổi" at bounding box center [1244, 582] width 131 height 18
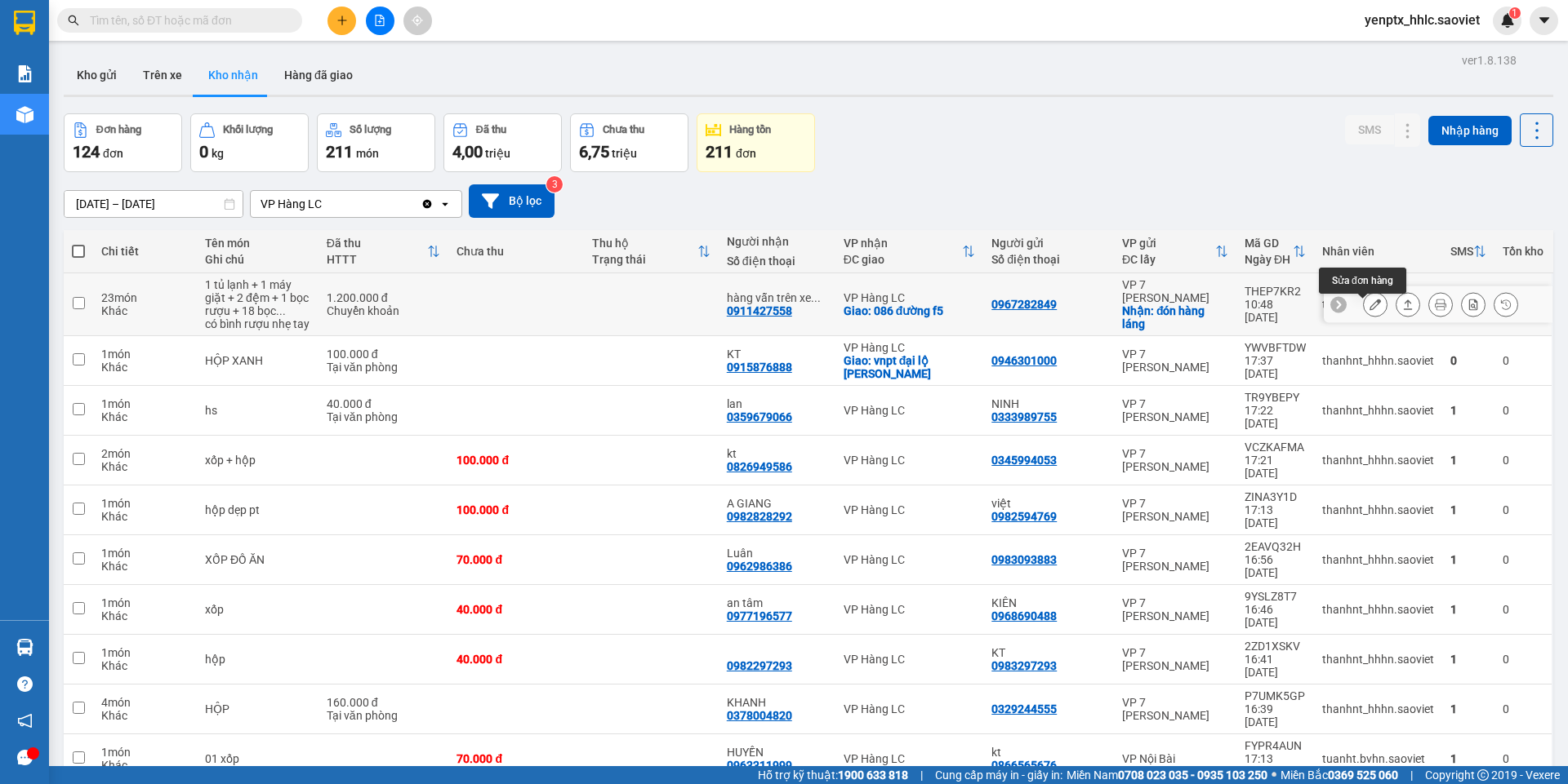
click at [1369, 308] on icon at bounding box center [1375, 304] width 12 height 12
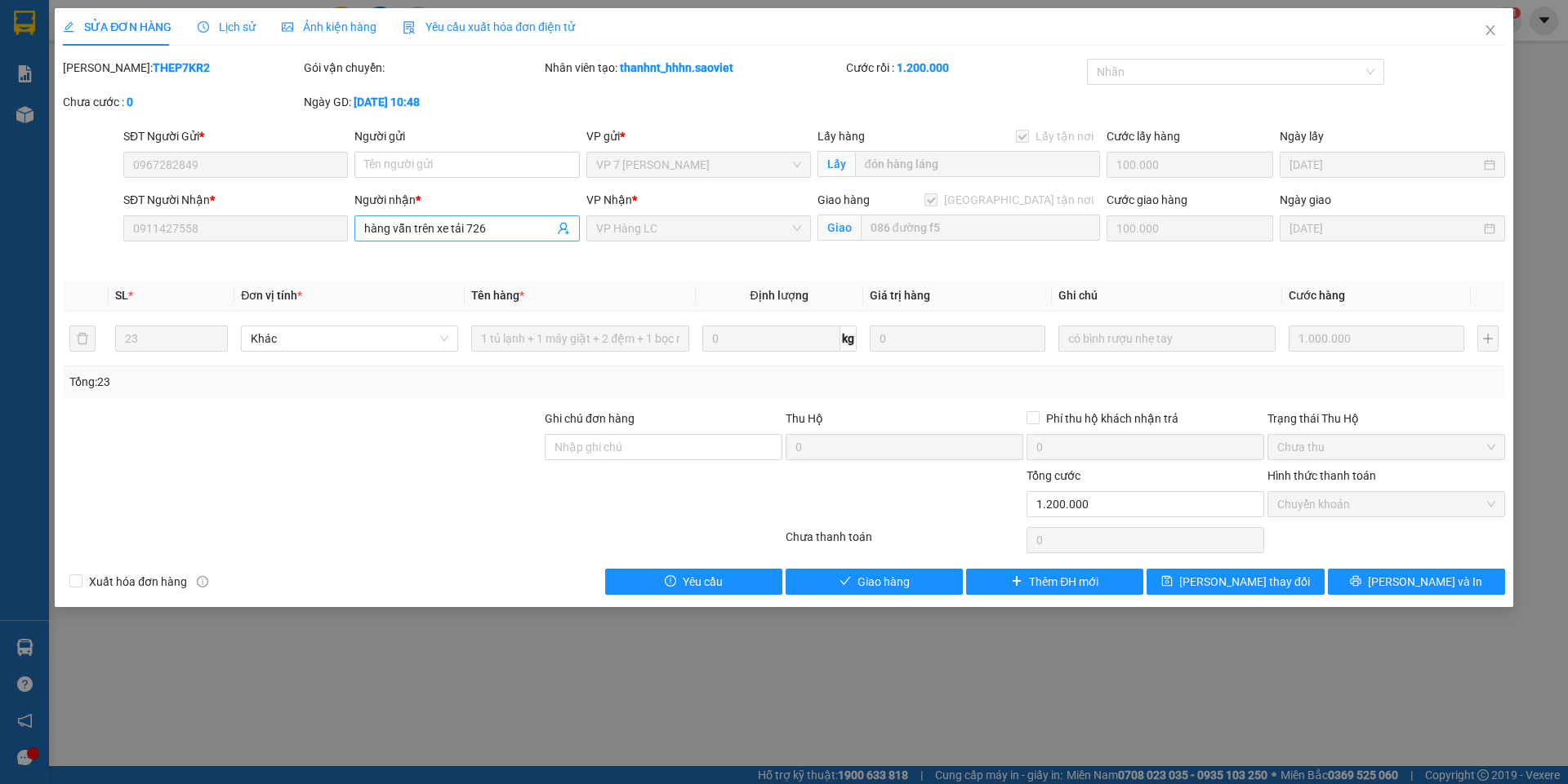
click at [497, 230] on input "hàng vẫn trên xe tải 726" at bounding box center [458, 229] width 189 height 18
drag, startPoint x: 497, startPoint y: 230, endPoint x: 395, endPoint y: 235, distance: 102.1
click at [395, 235] on input "hàng vẫn trên xe tải 726" at bounding box center [458, 229] width 189 height 18
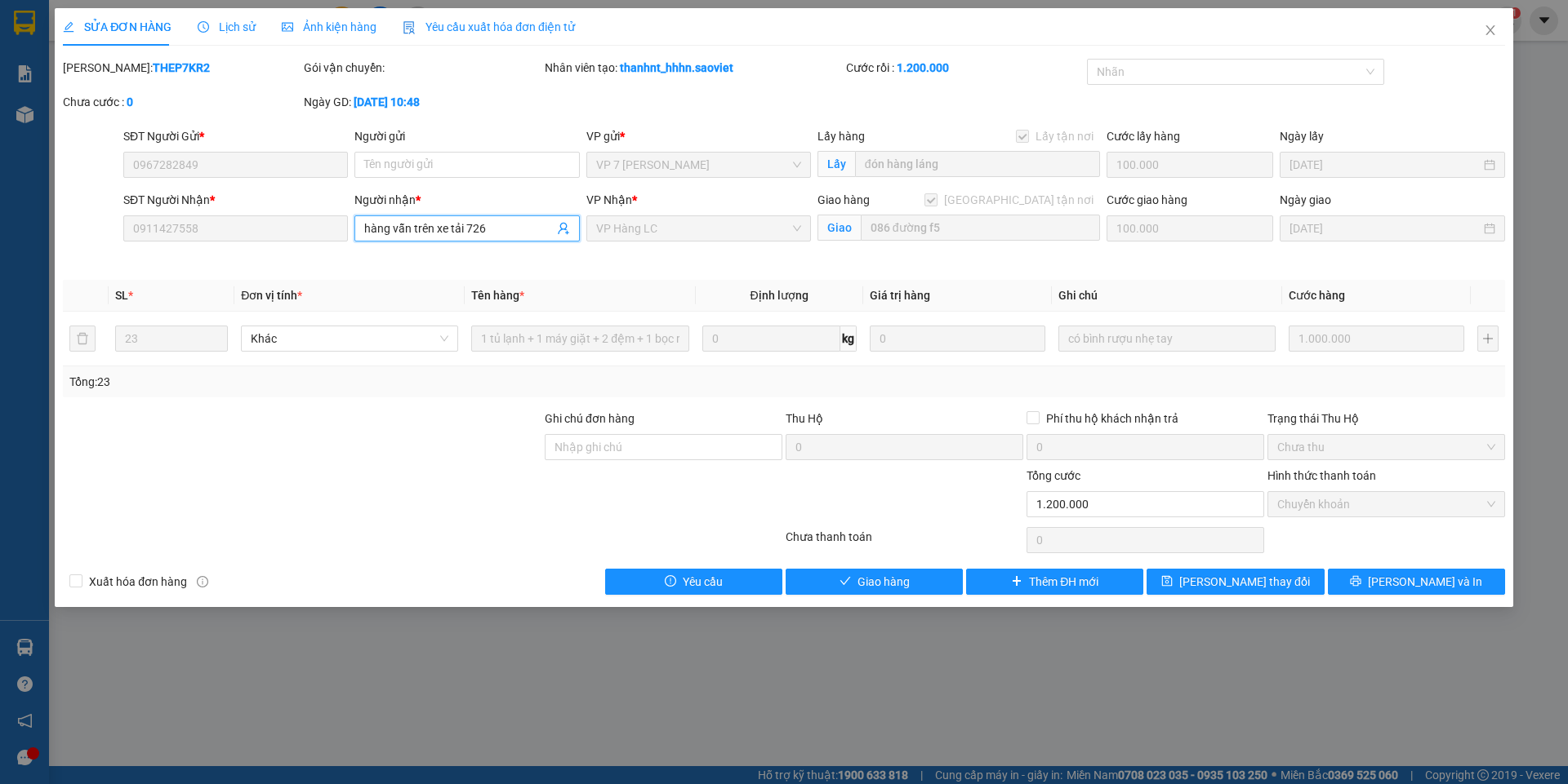
click at [497, 232] on input "hàng vẫn trên xe tải 726" at bounding box center [458, 229] width 189 height 18
click at [416, 169] on input "Người gửi" at bounding box center [466, 164] width 224 height 26
paste input "hàng vẫn trên xe tải 726"
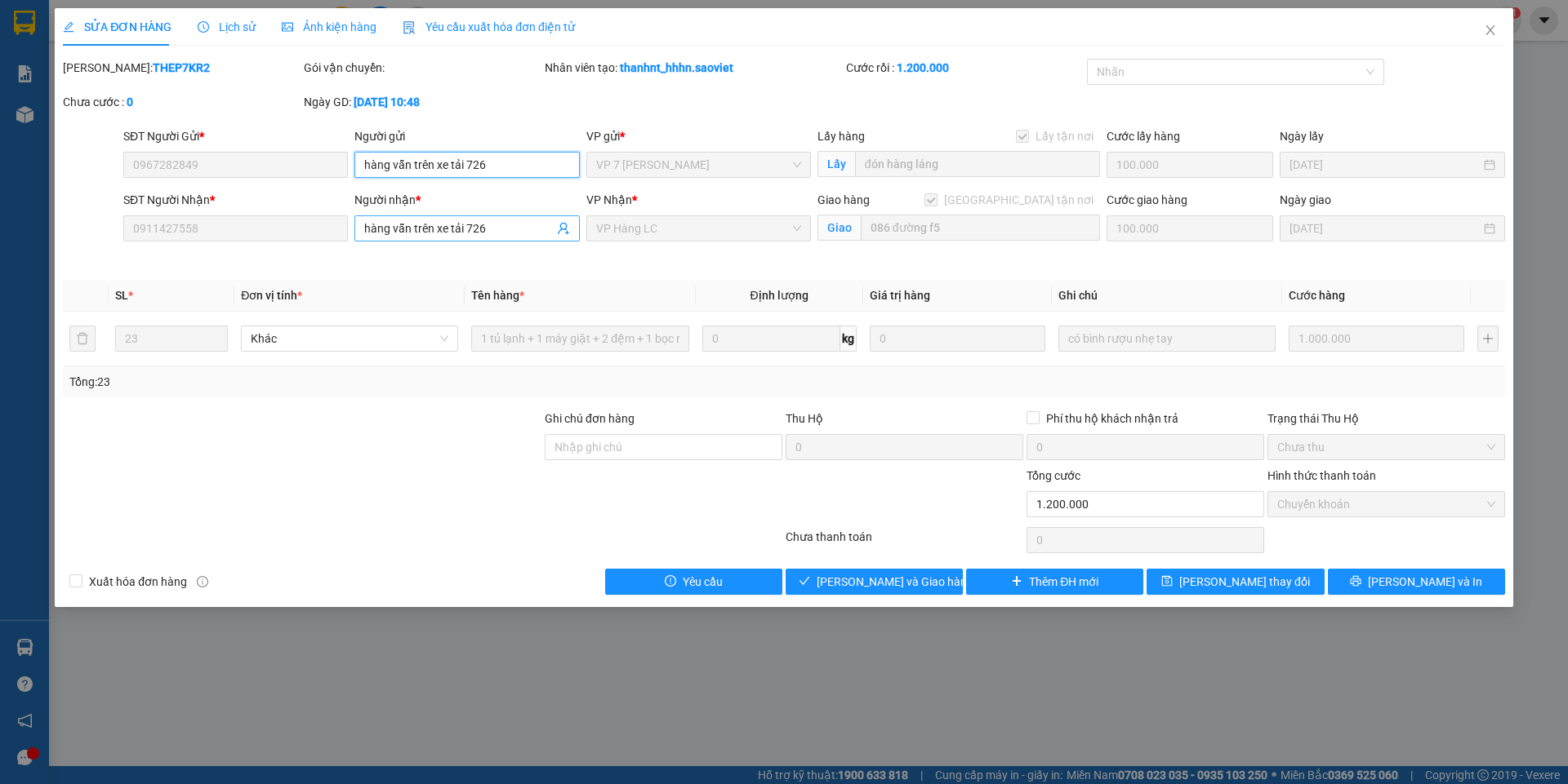
type input "hàng vẫn trên xe tải 726"
click at [506, 239] on span "hàng vẫn trên xe tải 726" at bounding box center [466, 228] width 224 height 26
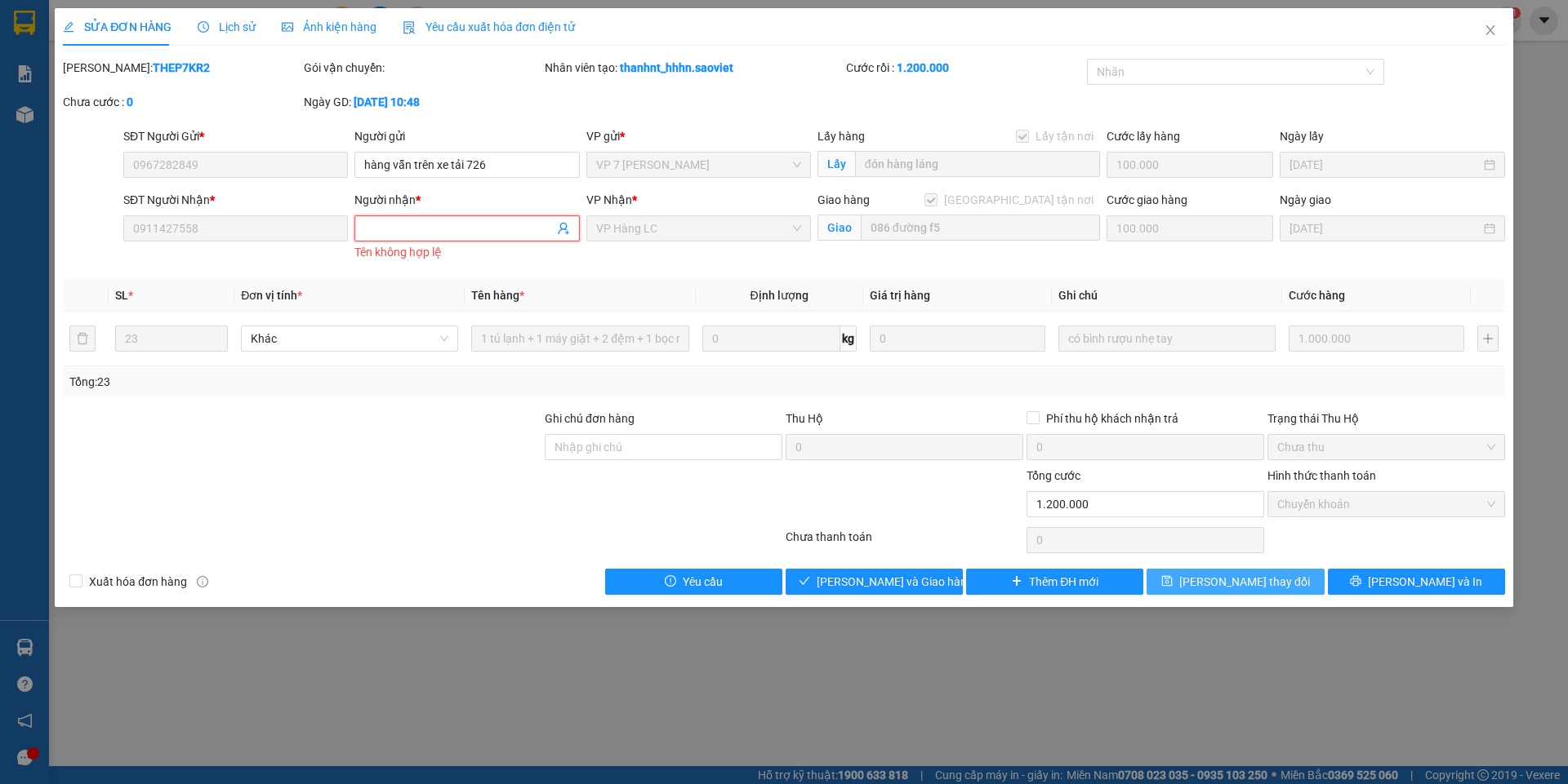
click at [1239, 590] on span "[PERSON_NAME] thay đổi" at bounding box center [1244, 582] width 131 height 18
click at [1273, 570] on button "[PERSON_NAME] thay đổi" at bounding box center [1235, 581] width 177 height 26
click at [1239, 579] on span "[PERSON_NAME] thay đổi" at bounding box center [1244, 582] width 131 height 18
click at [1477, 28] on span "Close" at bounding box center [1490, 31] width 46 height 46
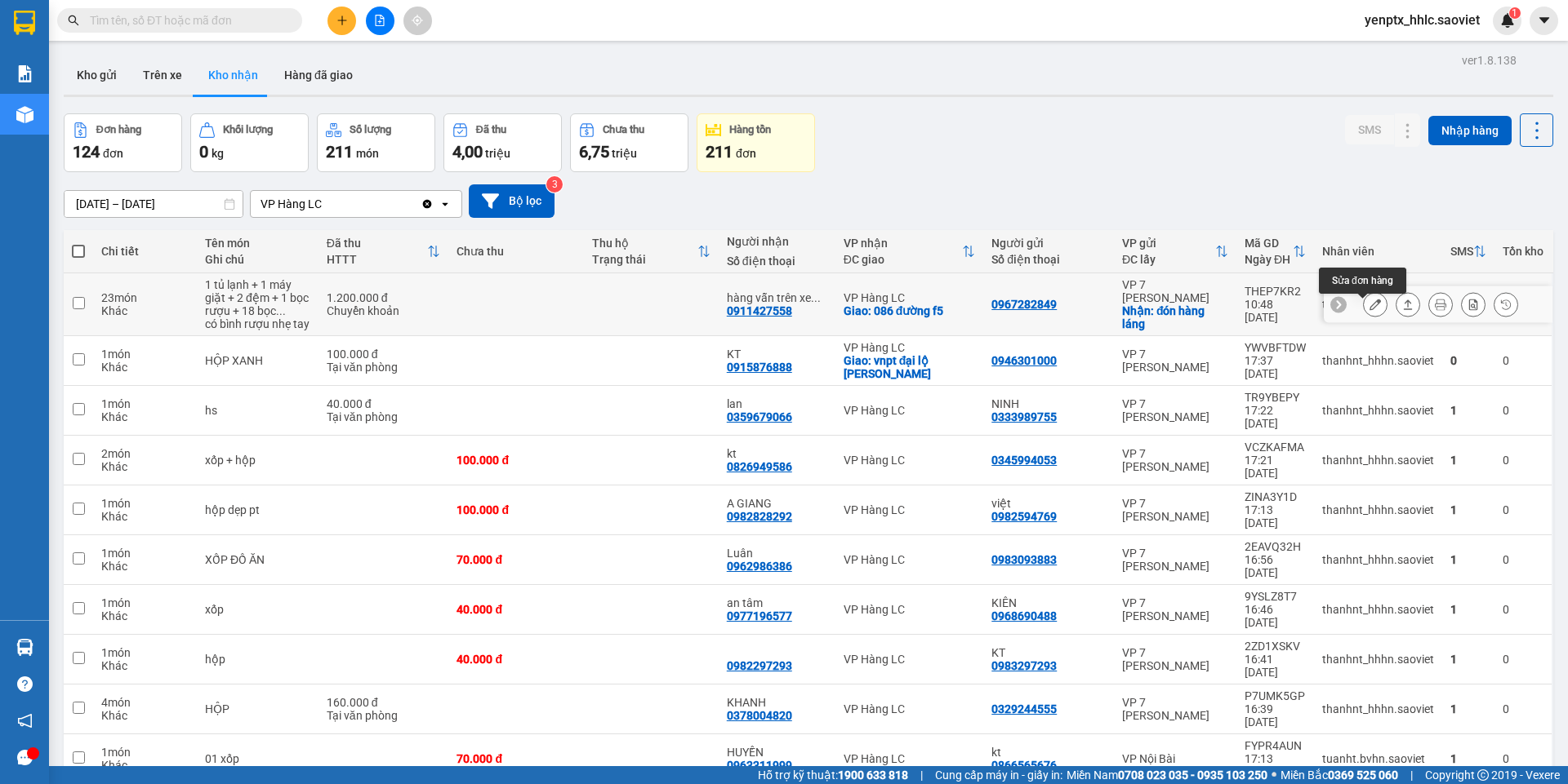
click at [1370, 314] on button at bounding box center [1374, 304] width 23 height 28
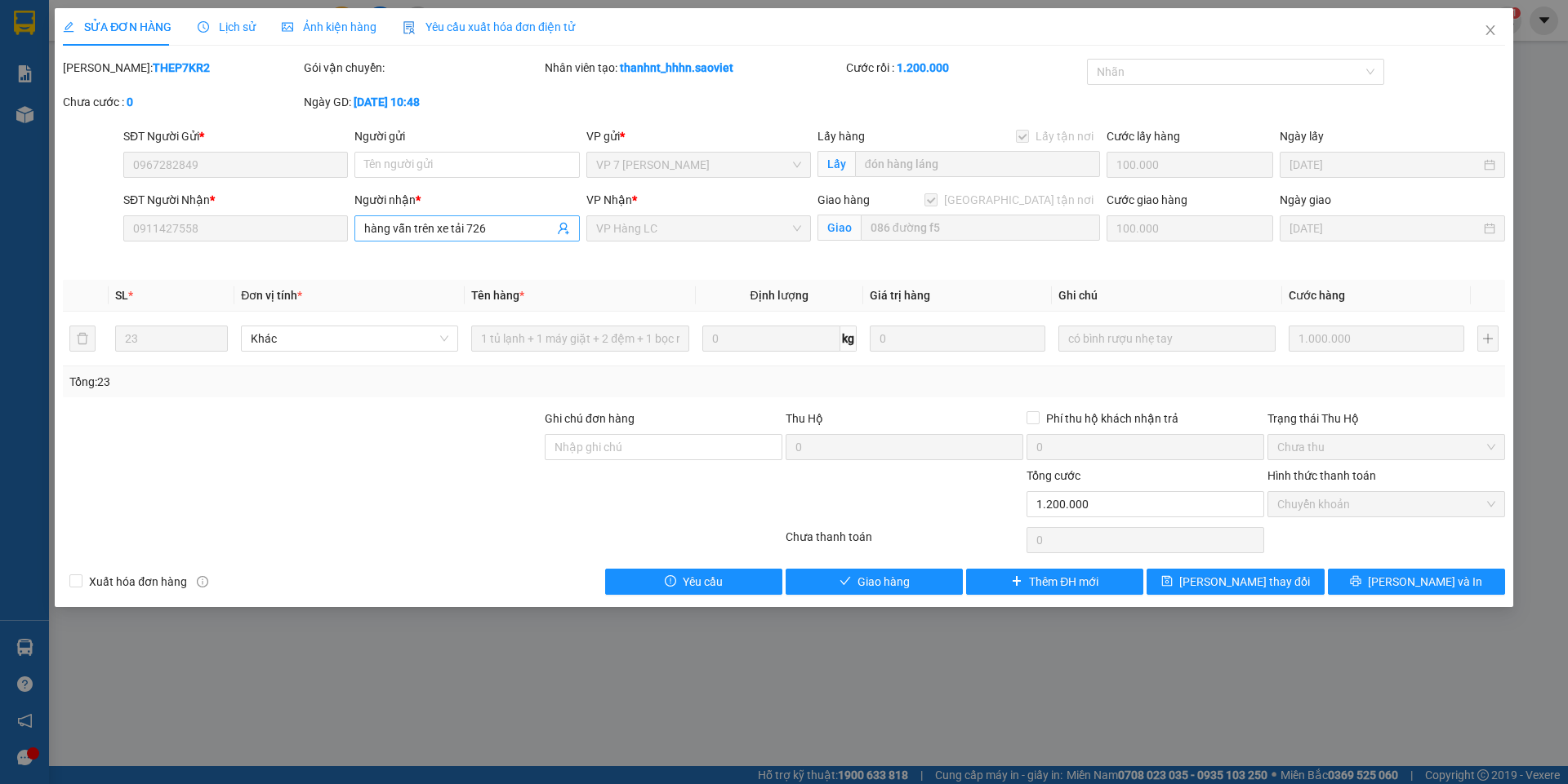
click at [502, 232] on input "hàng vẫn trên xe tải 726" at bounding box center [458, 229] width 189 height 18
click at [455, 165] on input "Người gửi" at bounding box center [466, 164] width 224 height 26
paste input "hàng vẫn trên xe tải 726"
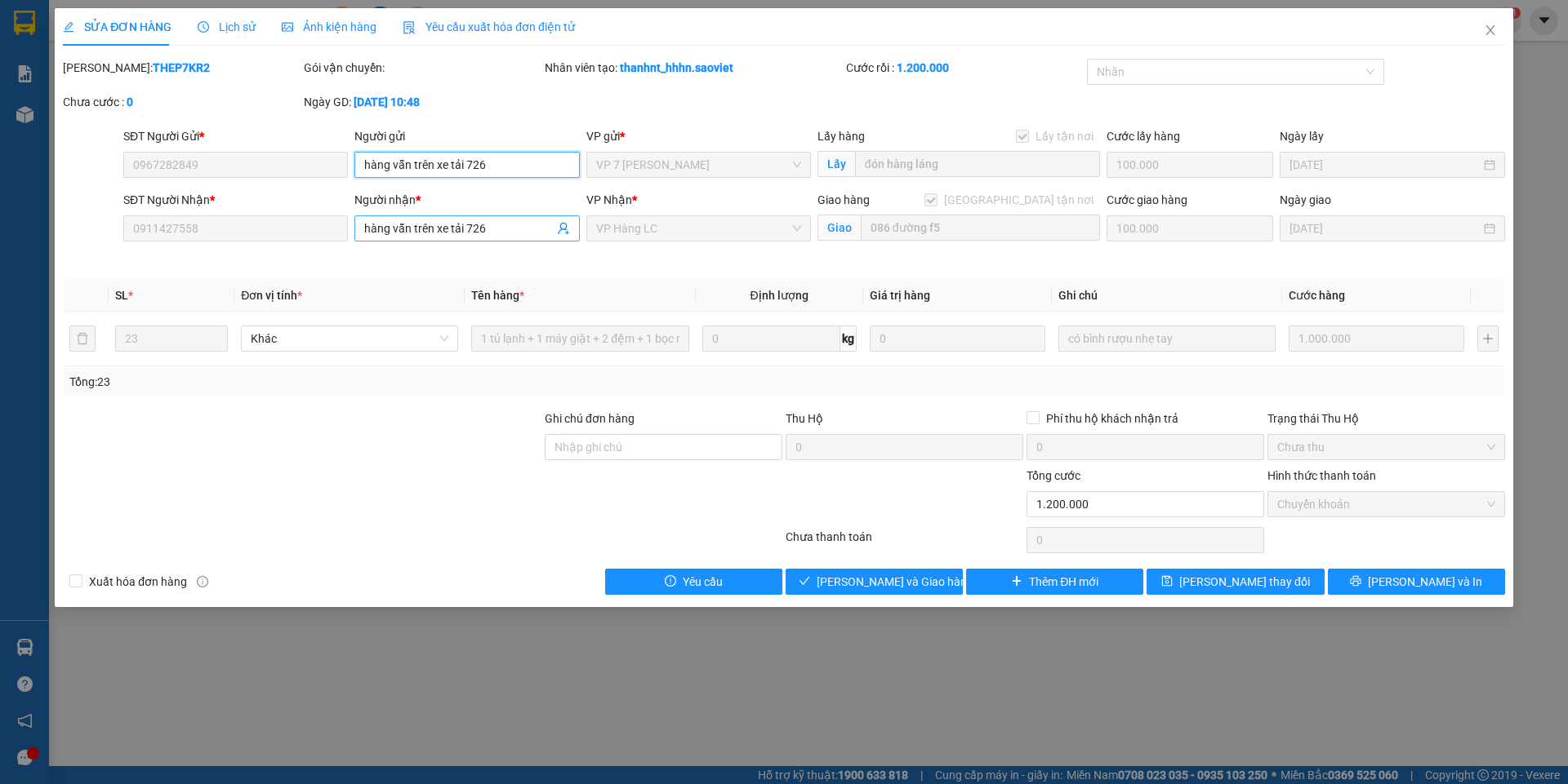
type input "hàng vẫn trên xe tải 726"
click at [497, 215] on span "hàng vẫn trên xe tải 726" at bounding box center [466, 228] width 224 height 26
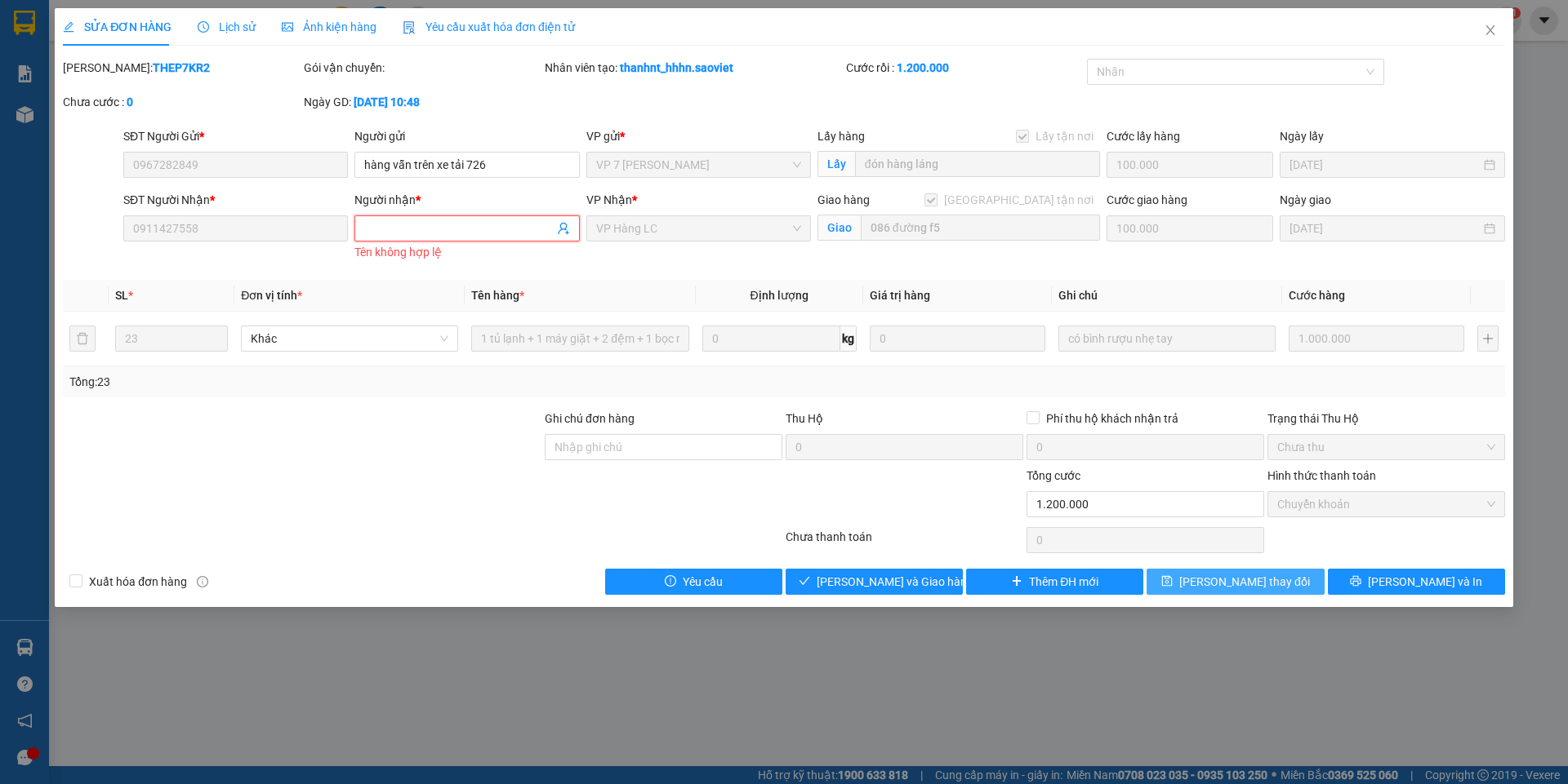
click at [1172, 580] on icon "save" at bounding box center [1167, 581] width 12 height 12
click at [407, 233] on input "Người nhận *" at bounding box center [458, 229] width 189 height 18
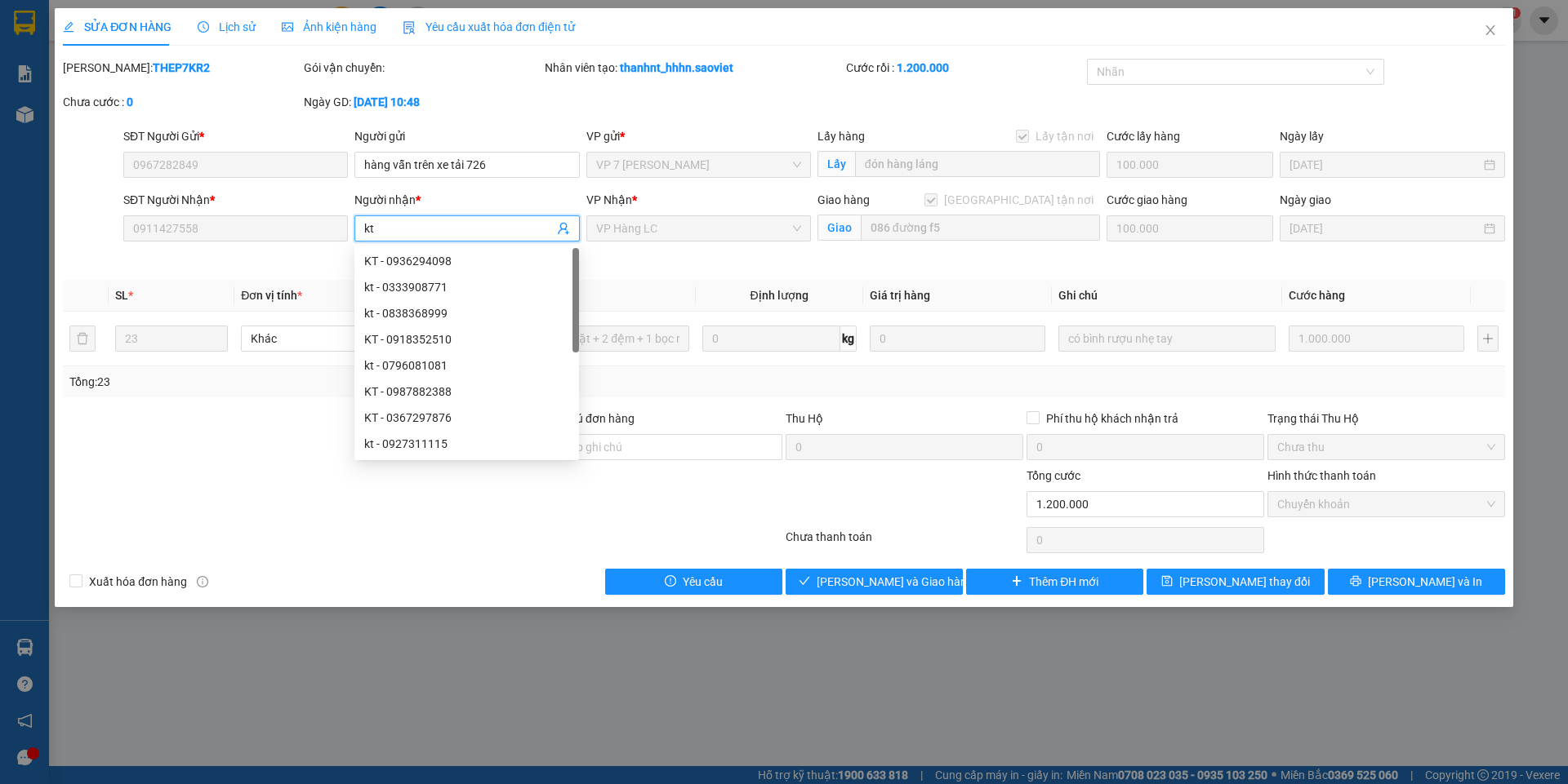
type input "kt"
click at [787, 415] on span "Thu Hộ" at bounding box center [804, 419] width 38 height 13
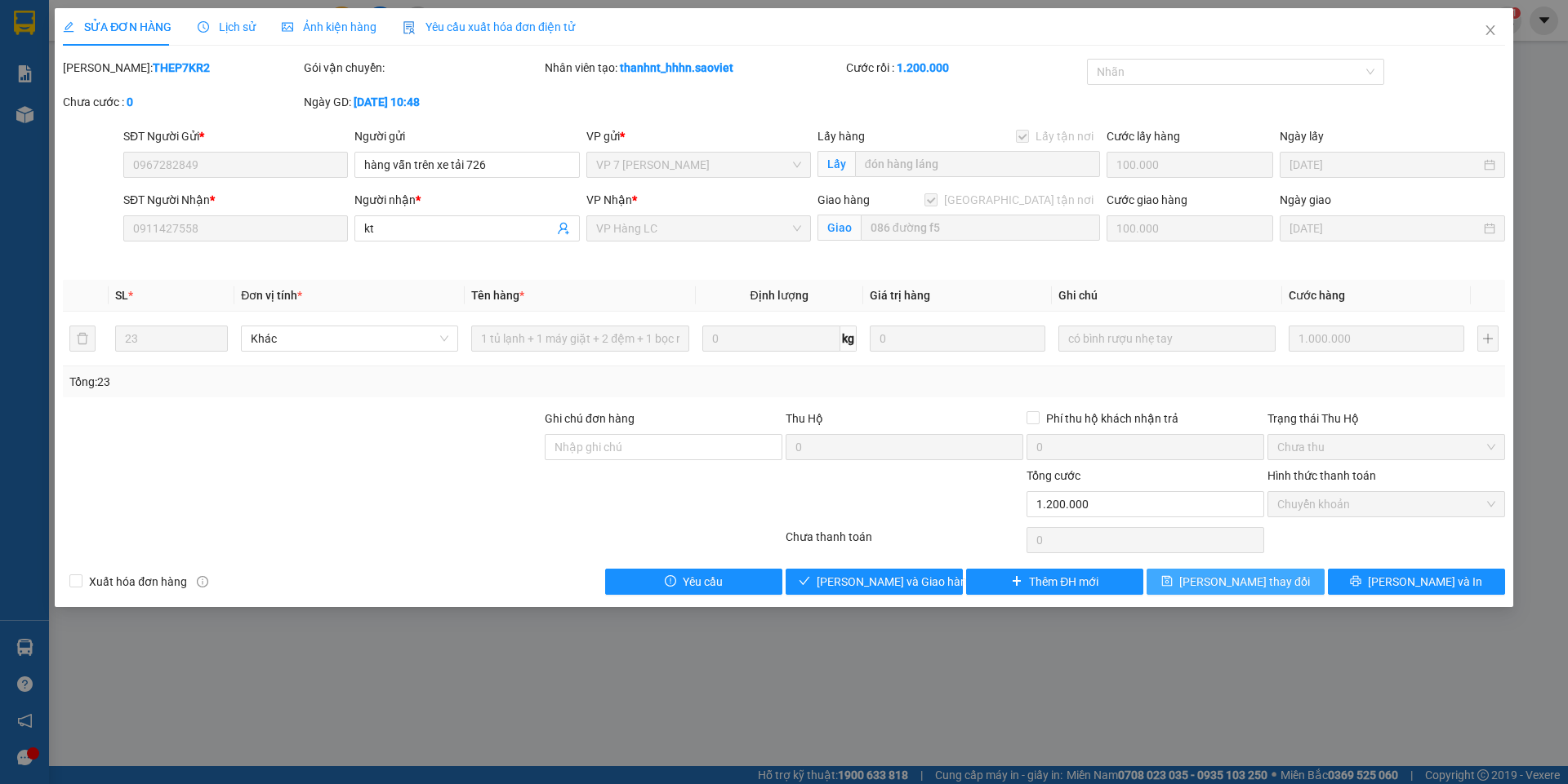
click at [1248, 573] on span "[PERSON_NAME] thay đổi" at bounding box center [1244, 582] width 131 height 18
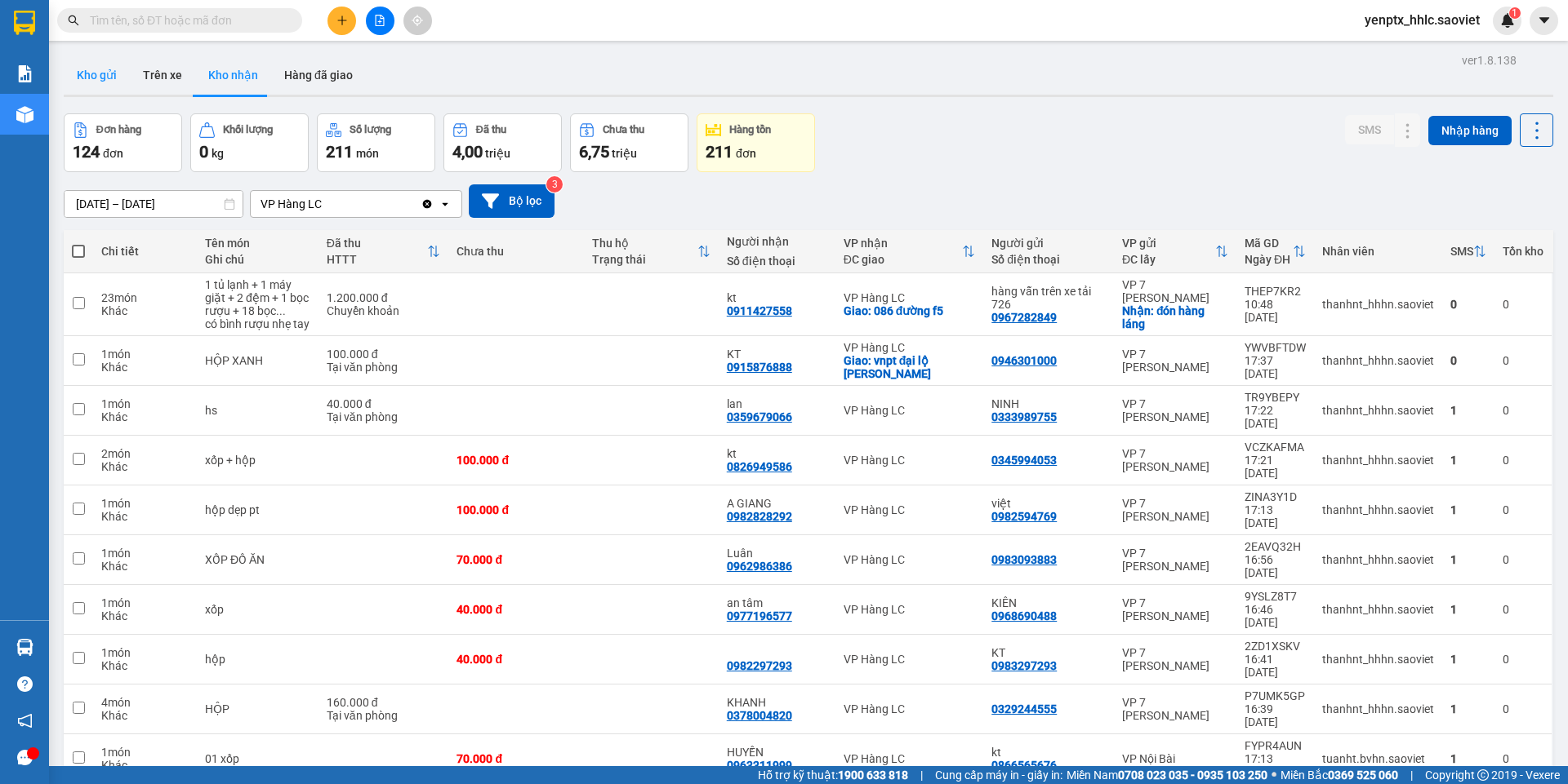
click at [96, 68] on button "Kho gửi" at bounding box center [96, 75] width 66 height 39
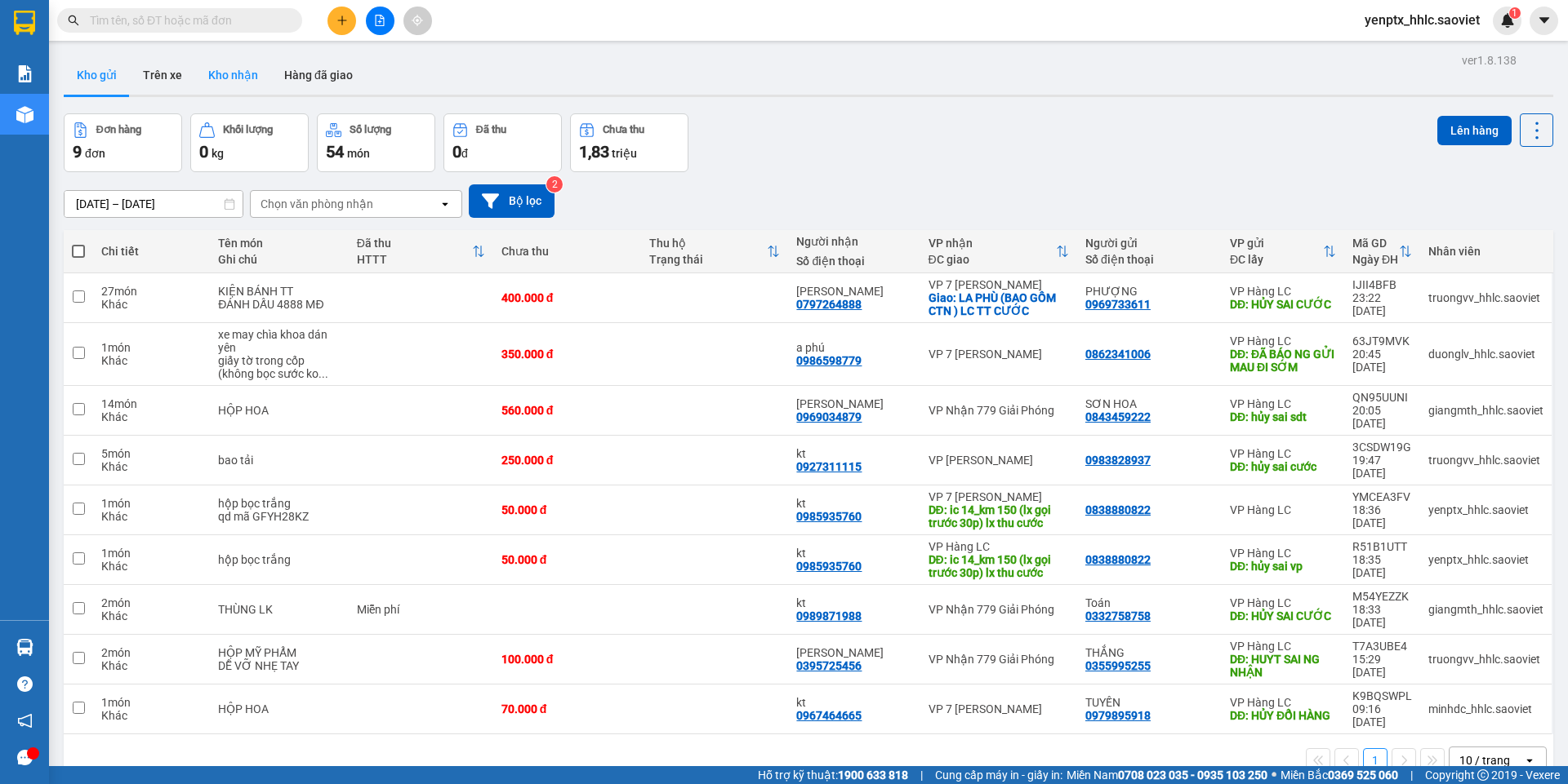
click at [226, 84] on button "Kho nhận" at bounding box center [233, 75] width 76 height 39
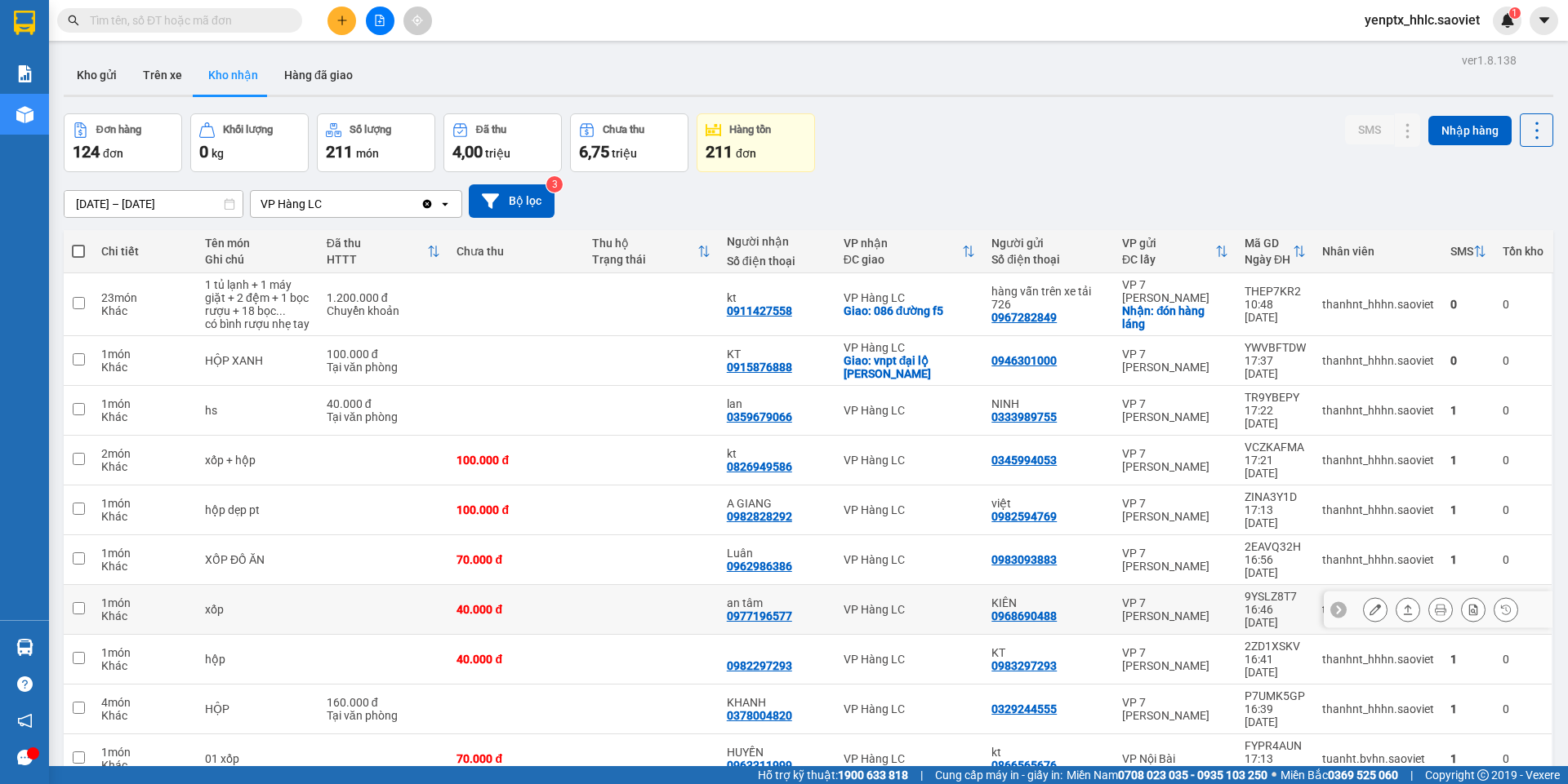
scroll to position [75, 0]
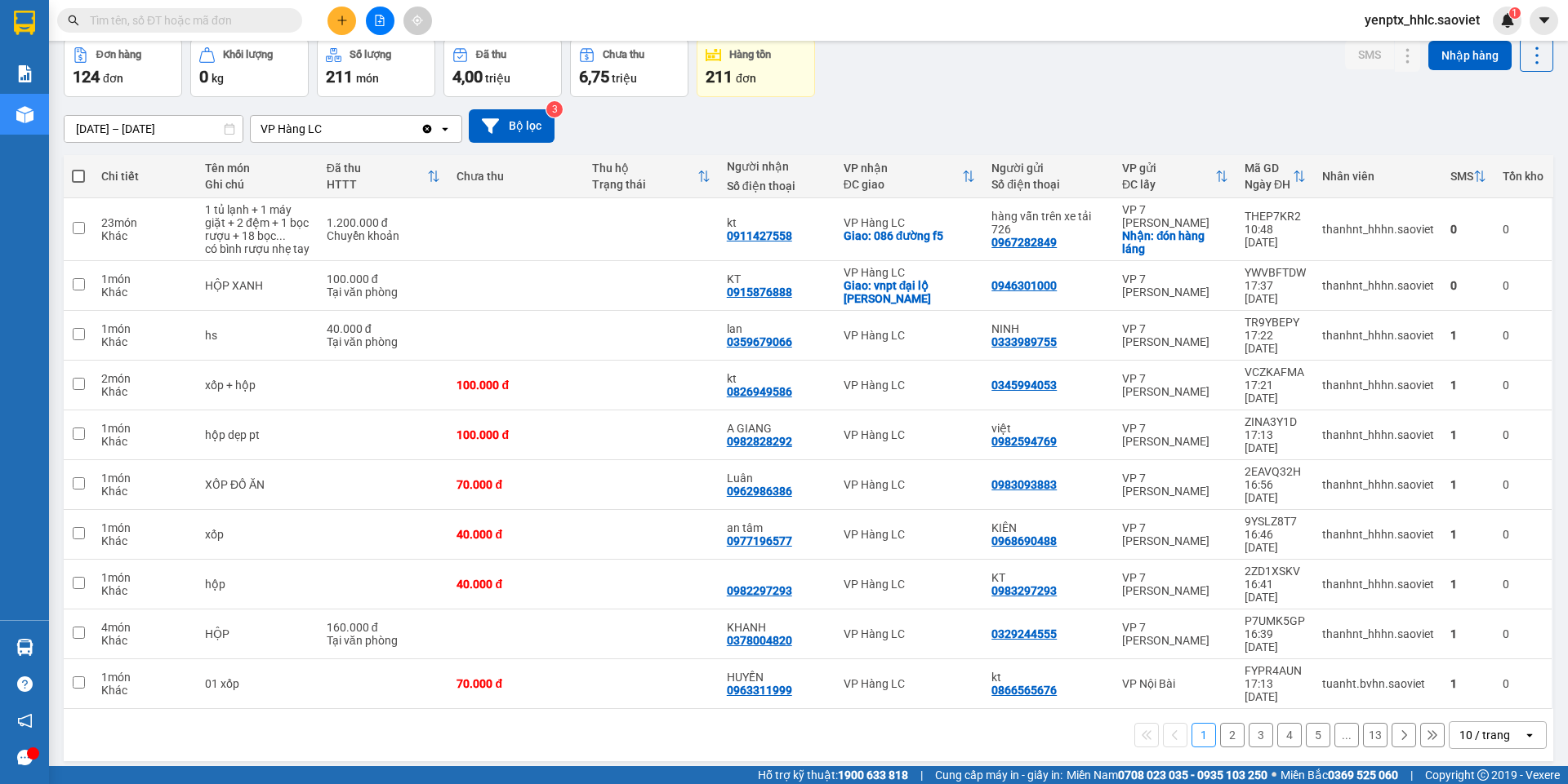
click at [1483, 727] on div "10 / trang" at bounding box center [1485, 736] width 51 height 17
click at [1485, 613] on span "100 / trang" at bounding box center [1479, 608] width 58 height 17
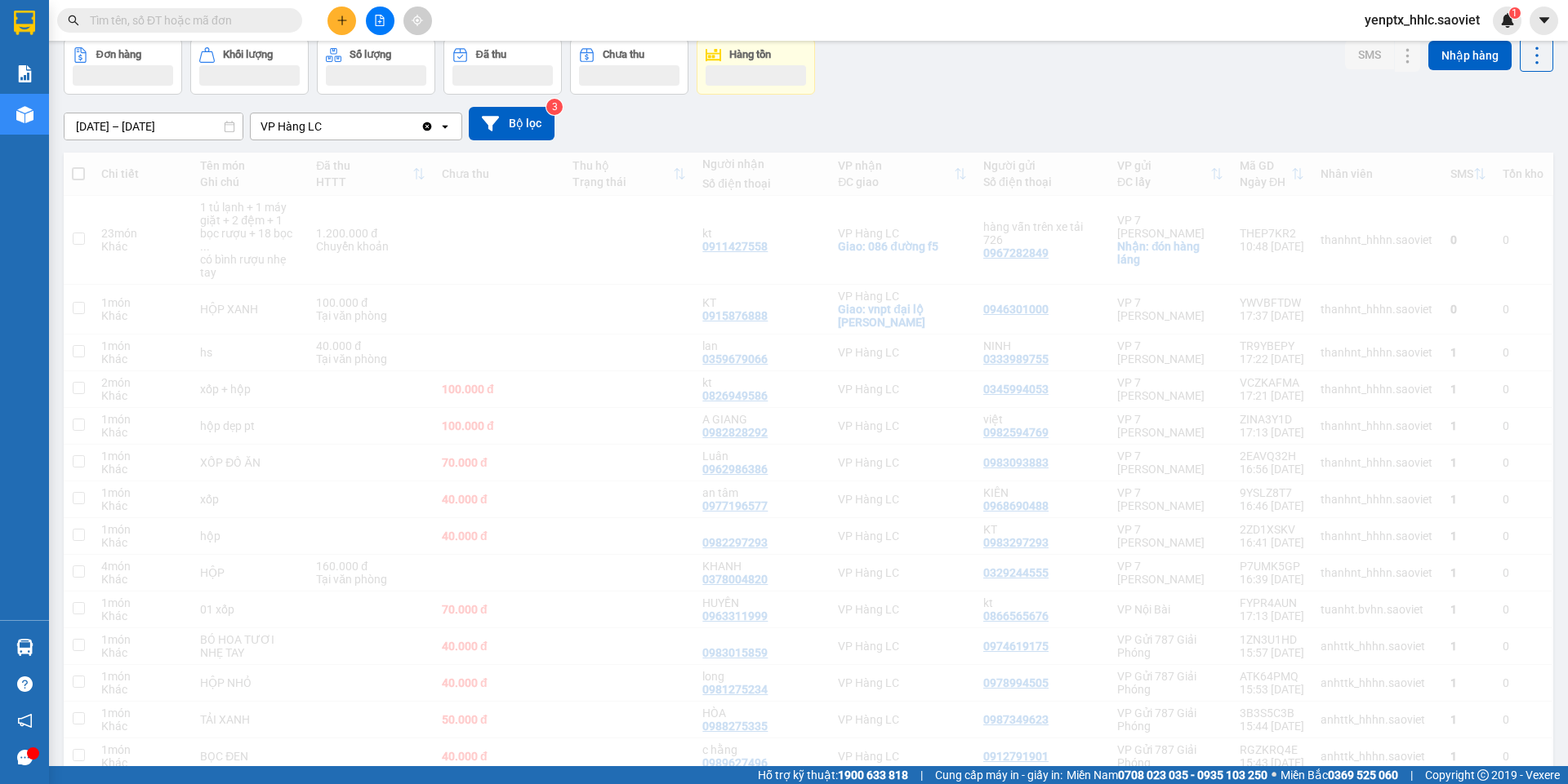
scroll to position [0, 0]
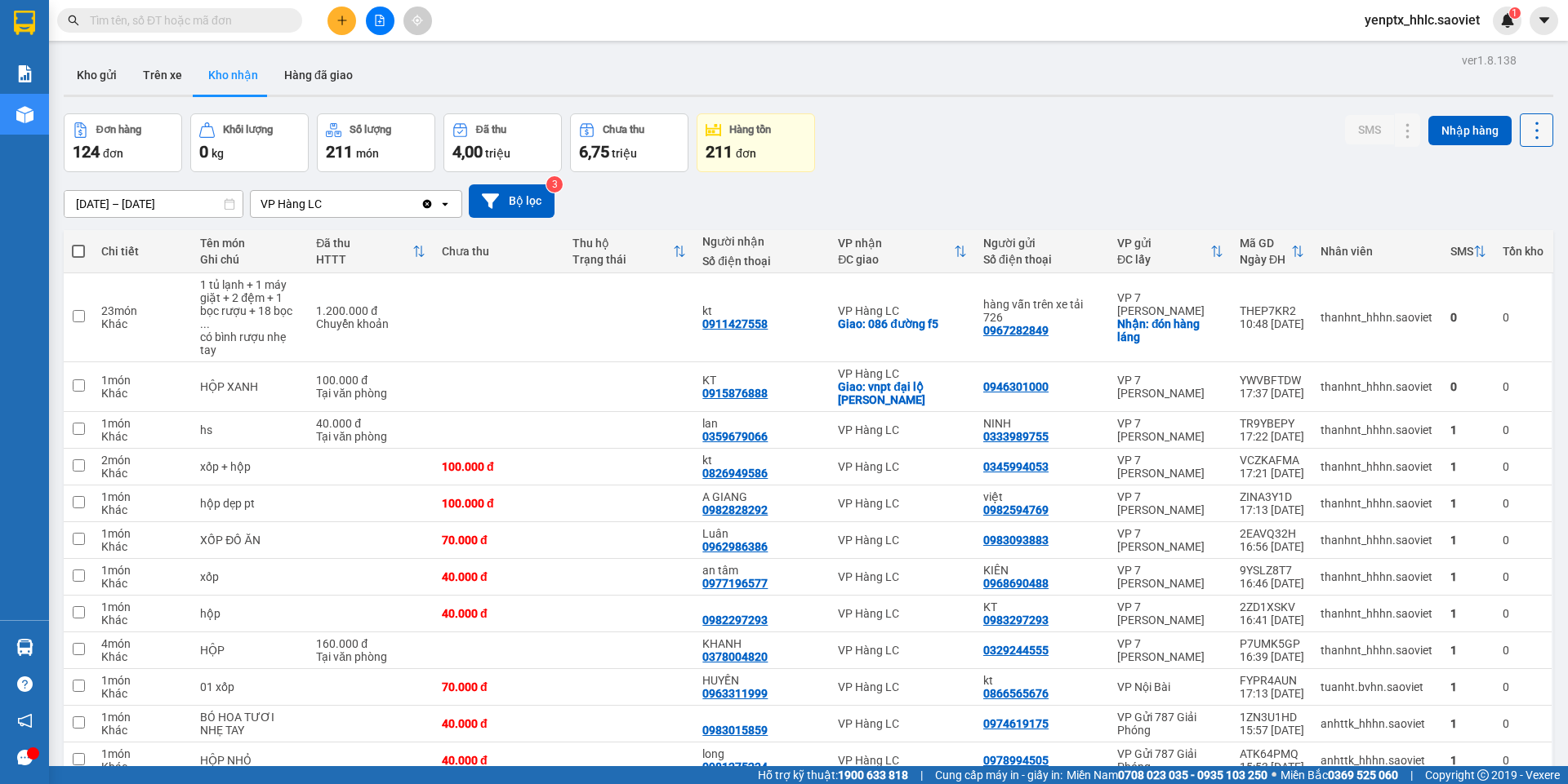
click at [1527, 134] on icon at bounding box center [1536, 130] width 23 height 23
click at [1491, 202] on span "Làm mới" at bounding box center [1501, 204] width 45 height 17
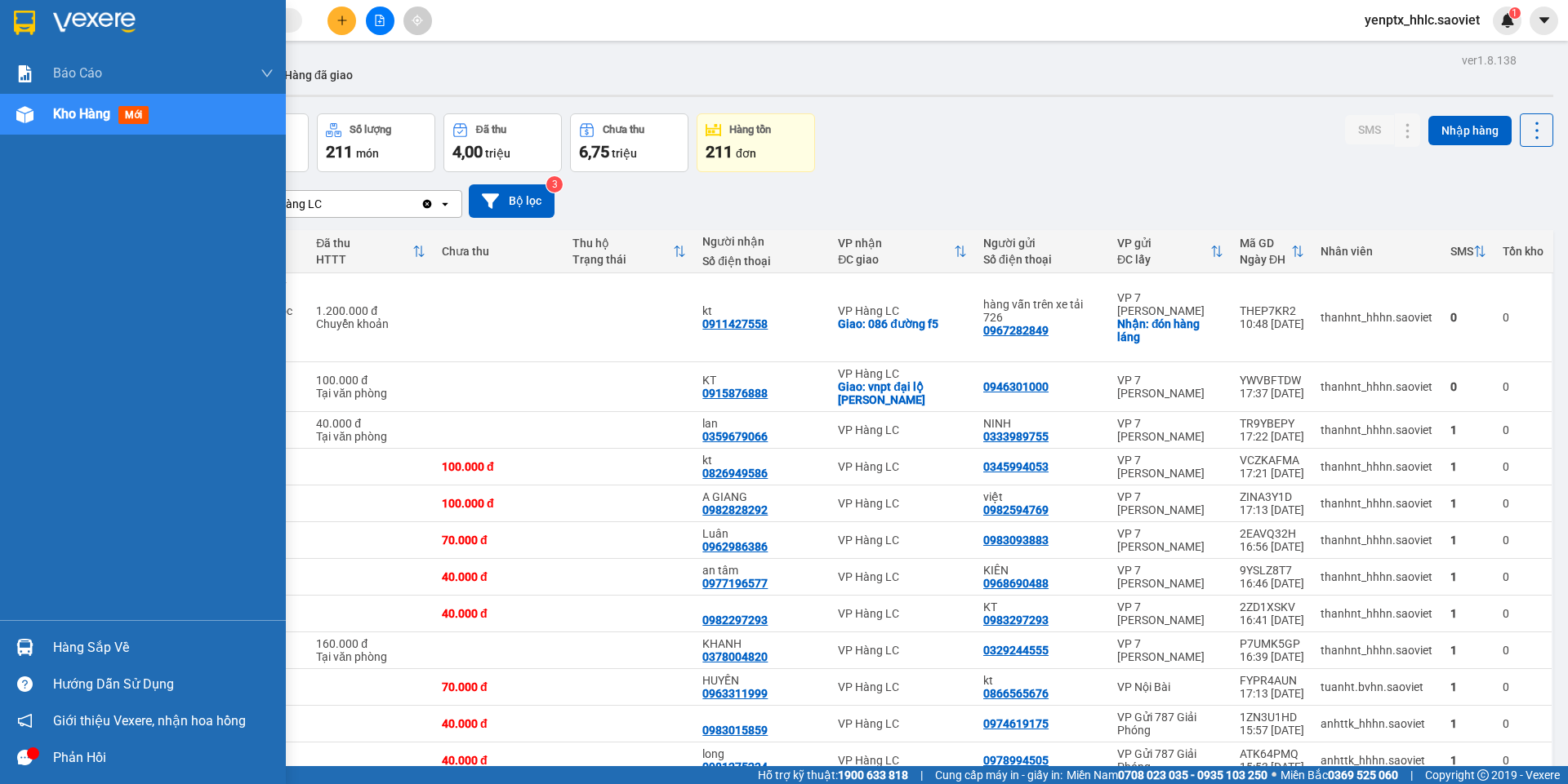
drag, startPoint x: 121, startPoint y: 645, endPoint x: 154, endPoint y: 646, distance: 33.0
click at [124, 645] on div "Hàng sắp về" at bounding box center [164, 647] width 220 height 24
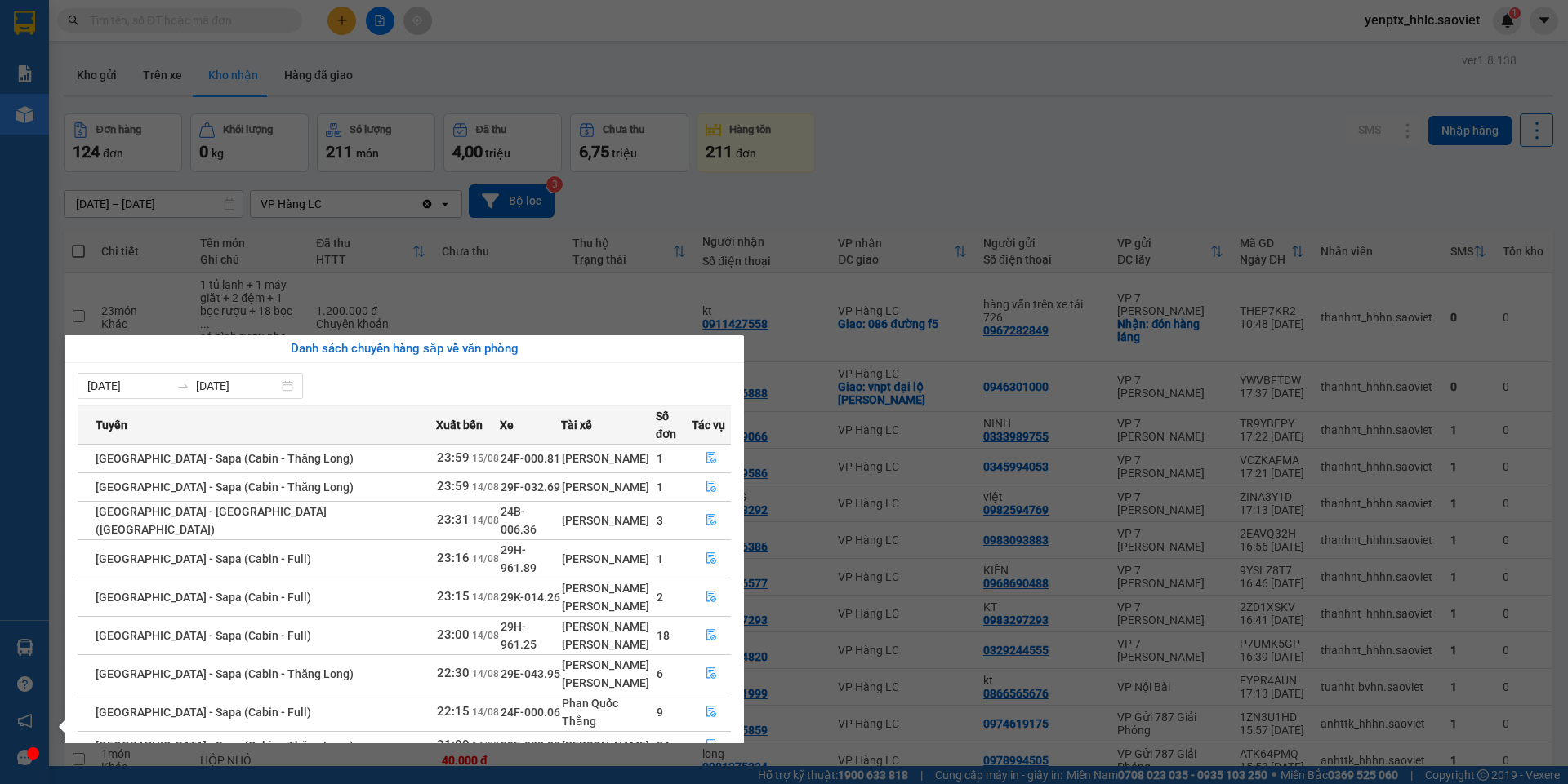
scroll to position [65, 0]
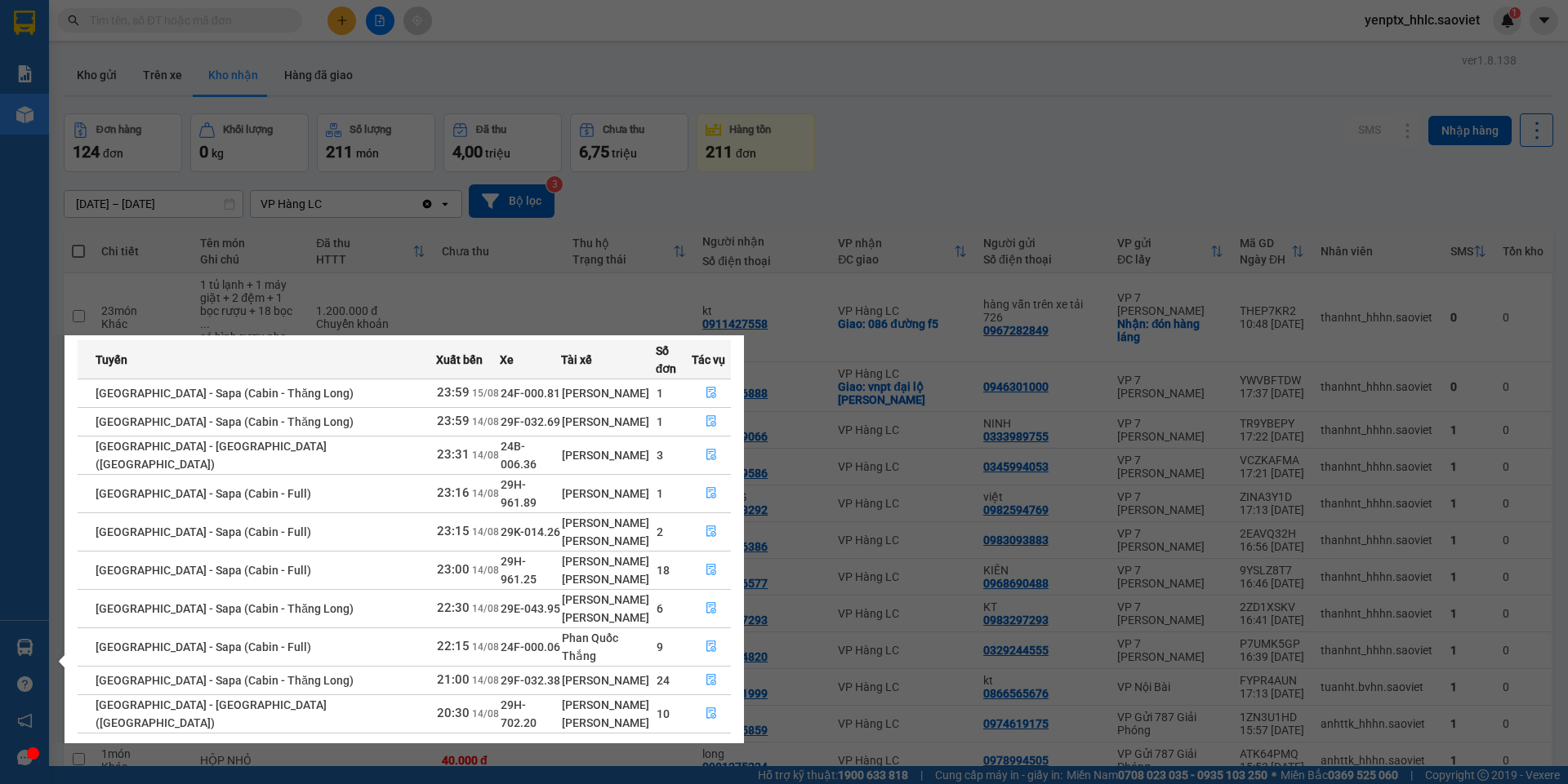
click at [702, 744] on link "2" at bounding box center [702, 753] width 18 height 18
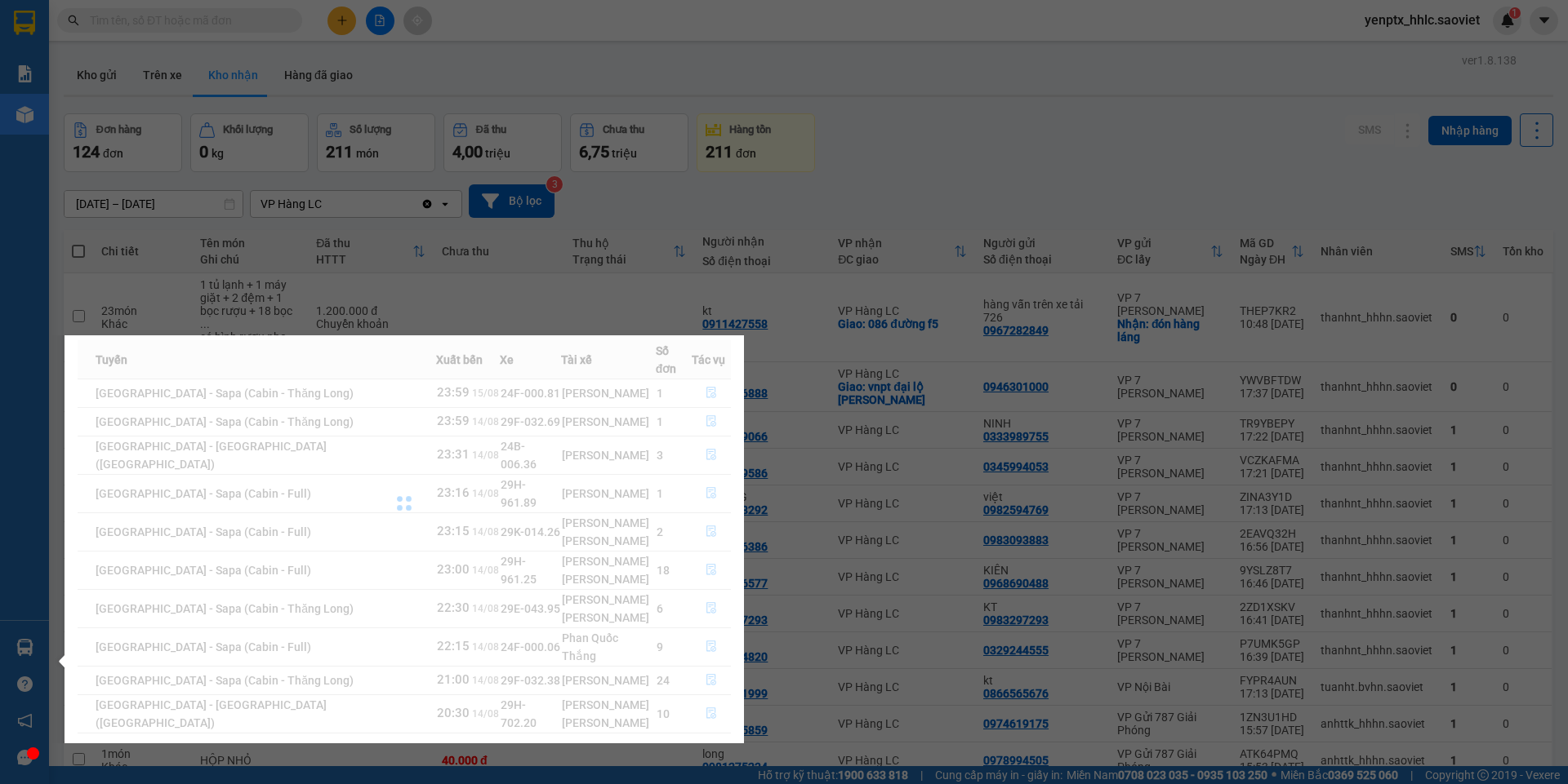
scroll to position [0, 0]
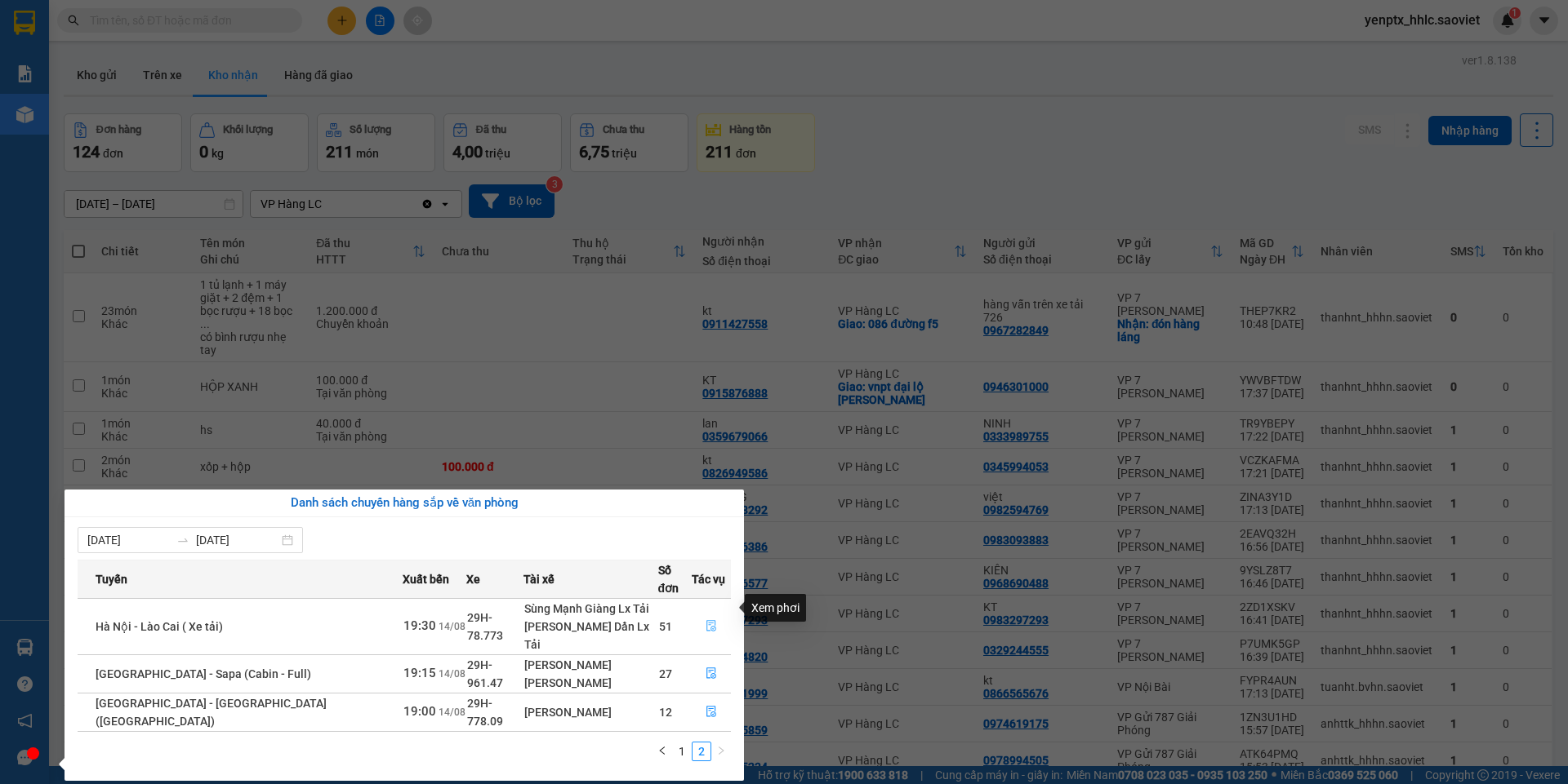
click at [713, 616] on button "button" at bounding box center [711, 626] width 38 height 26
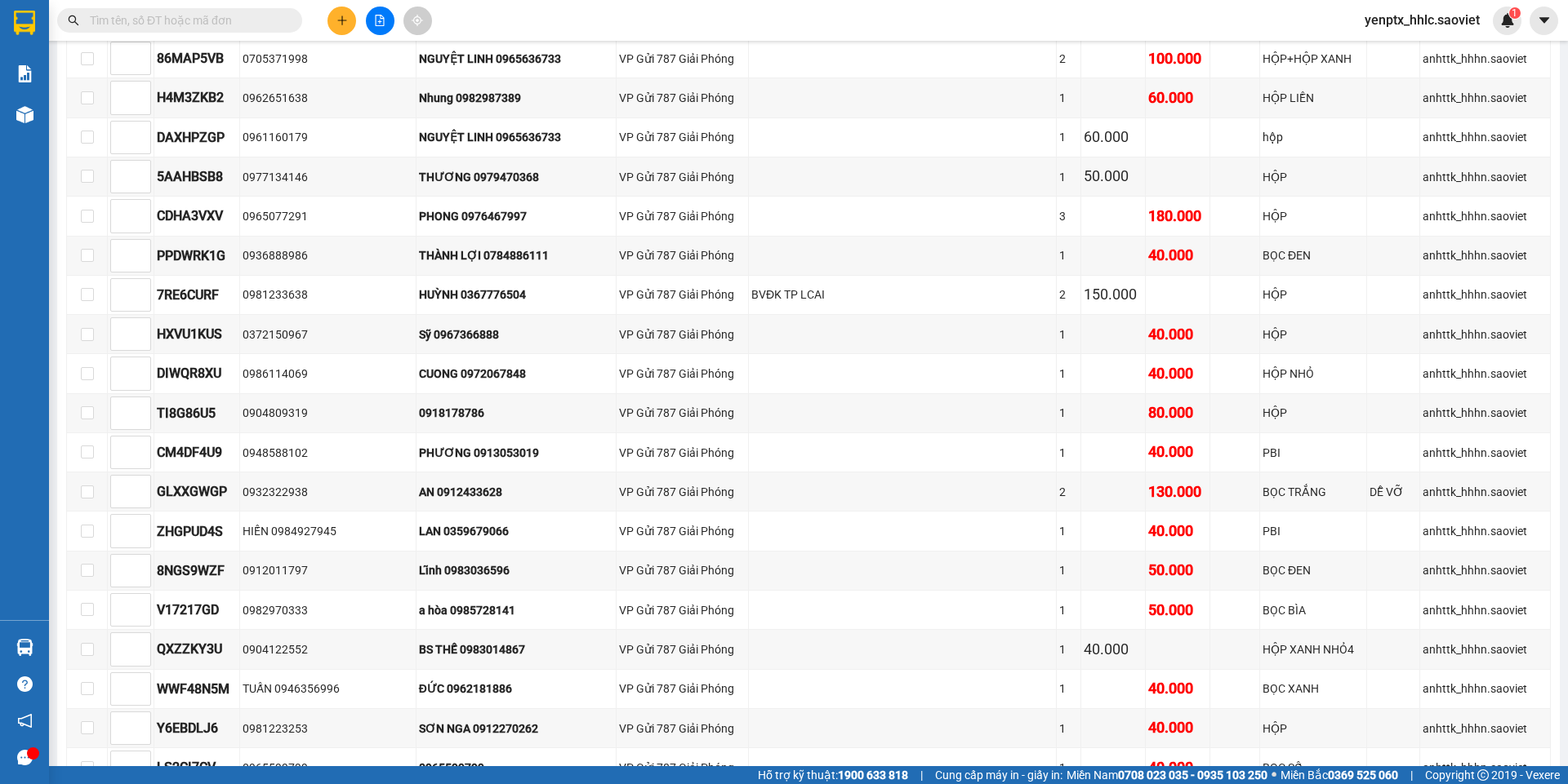
scroll to position [1937, 0]
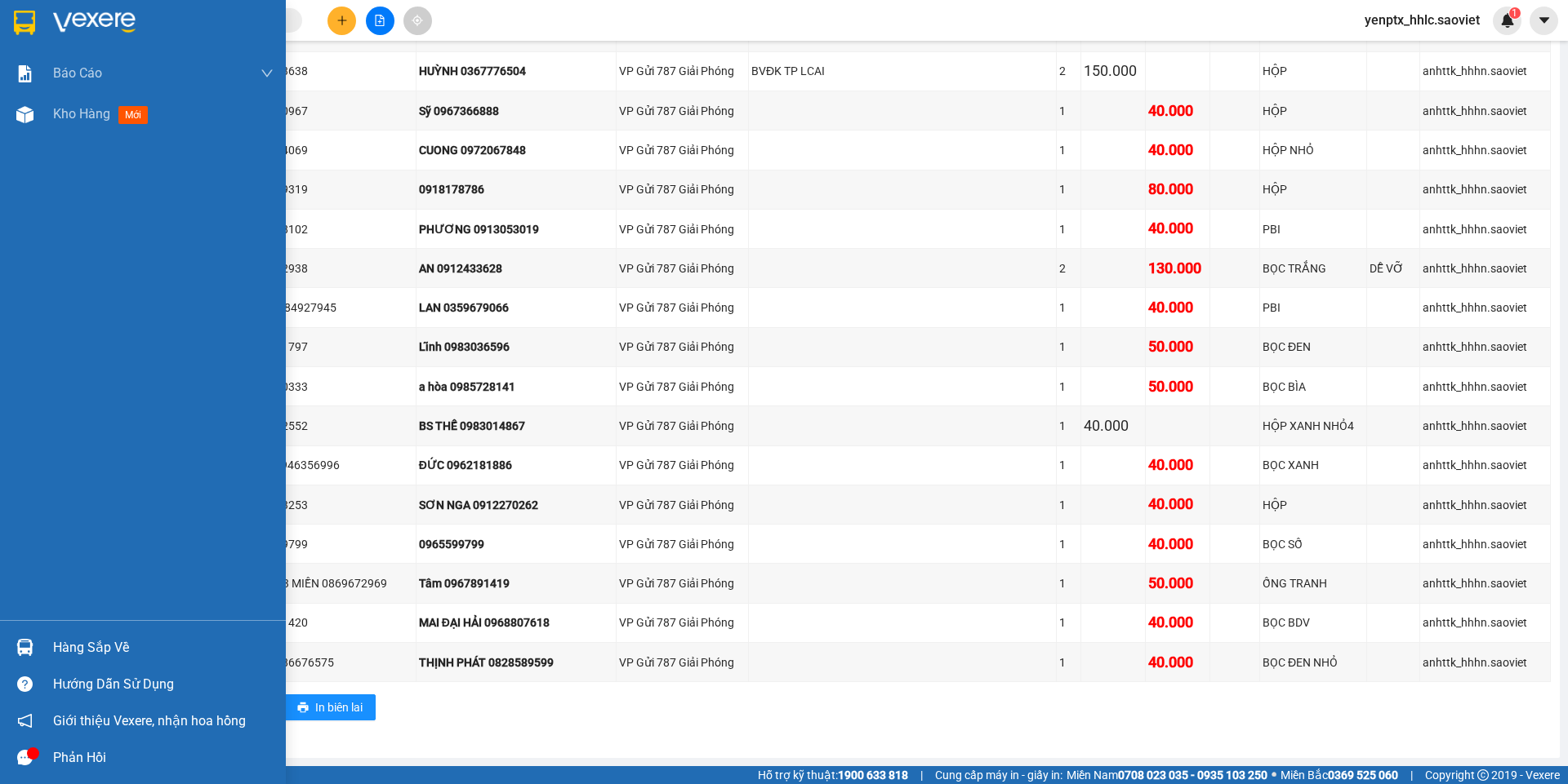
click at [72, 661] on div "Hàng sắp về" at bounding box center [143, 647] width 285 height 37
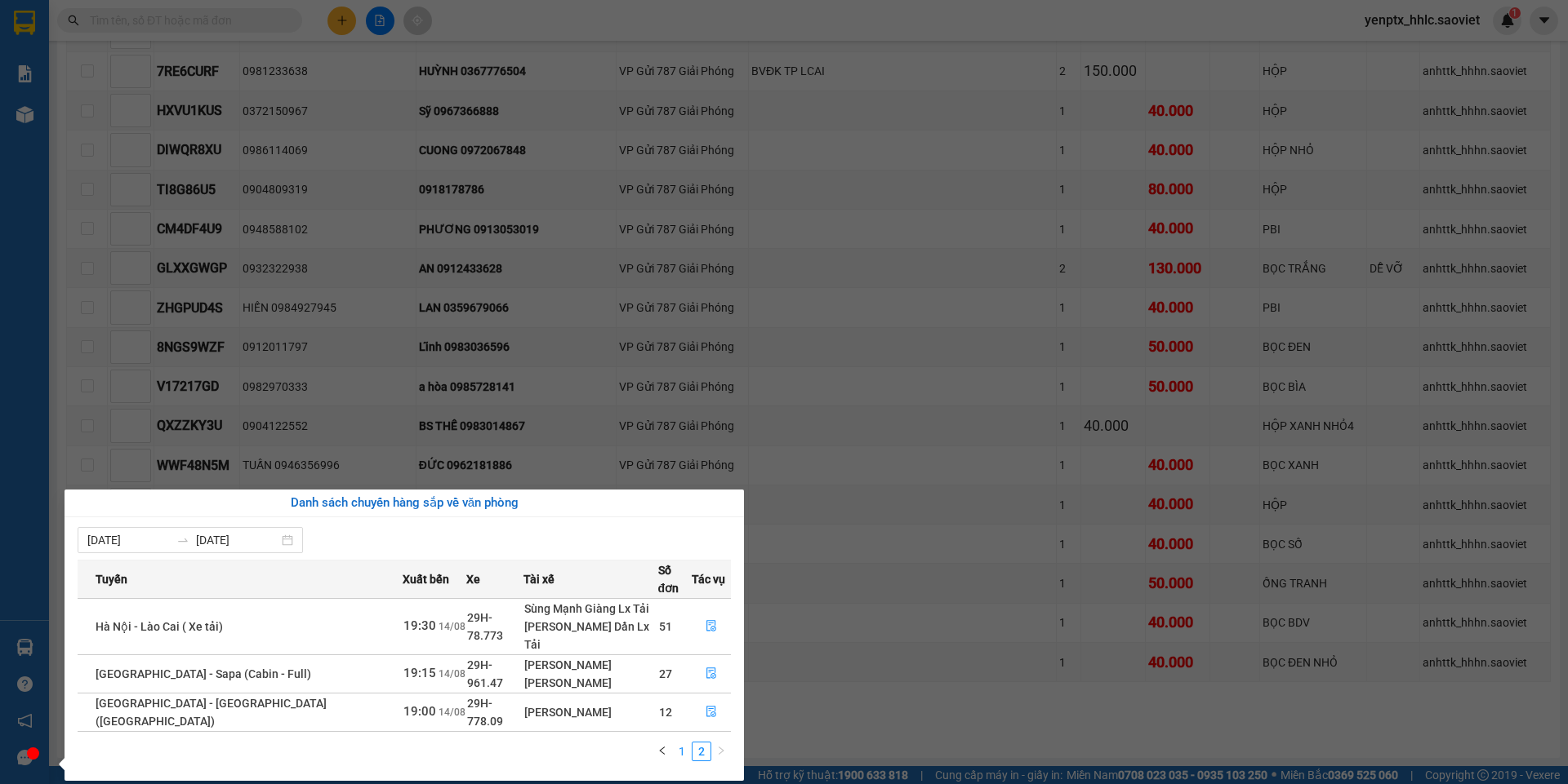
click at [683, 742] on link "1" at bounding box center [682, 751] width 18 height 18
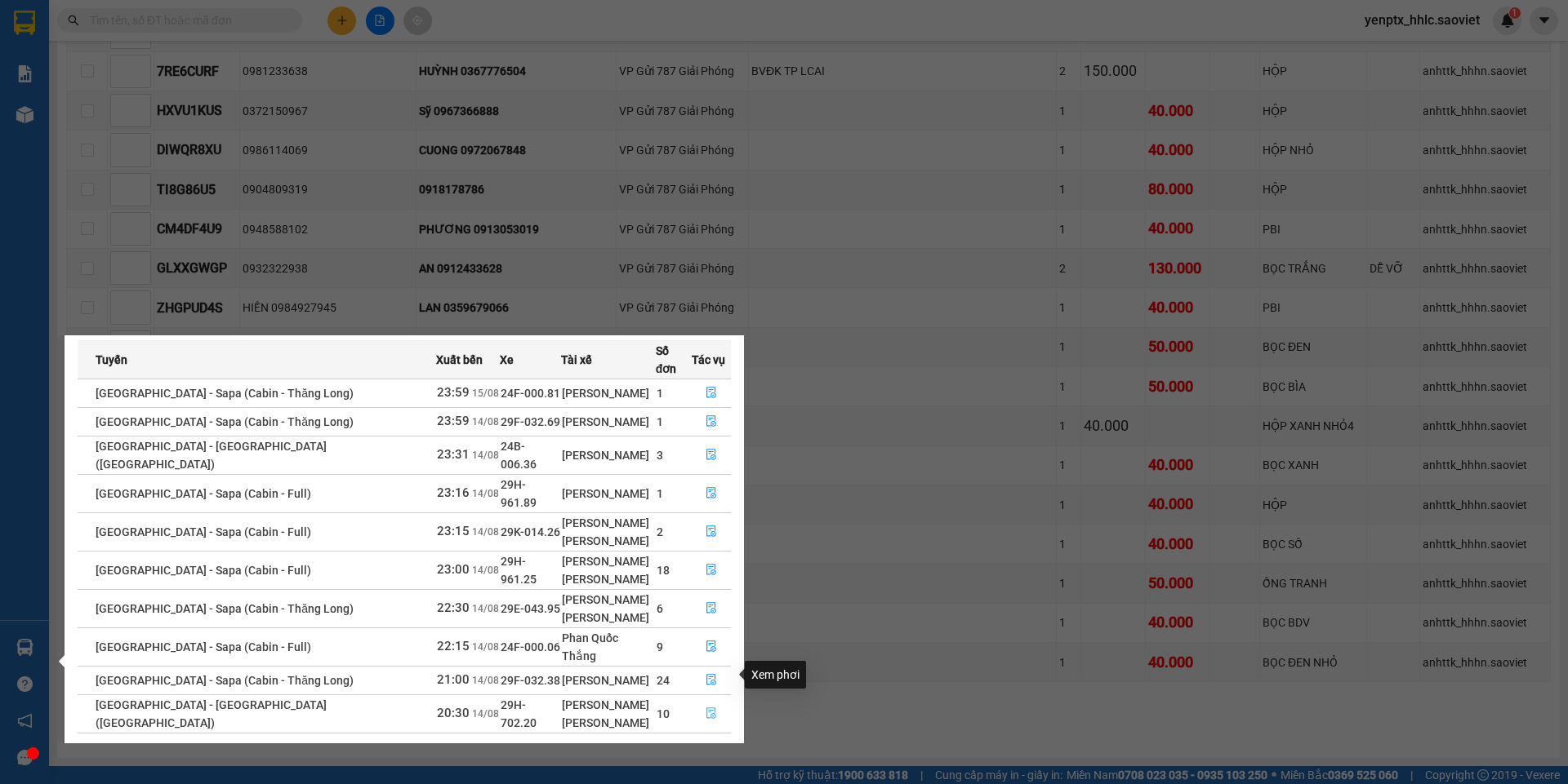
scroll to position [0, 0]
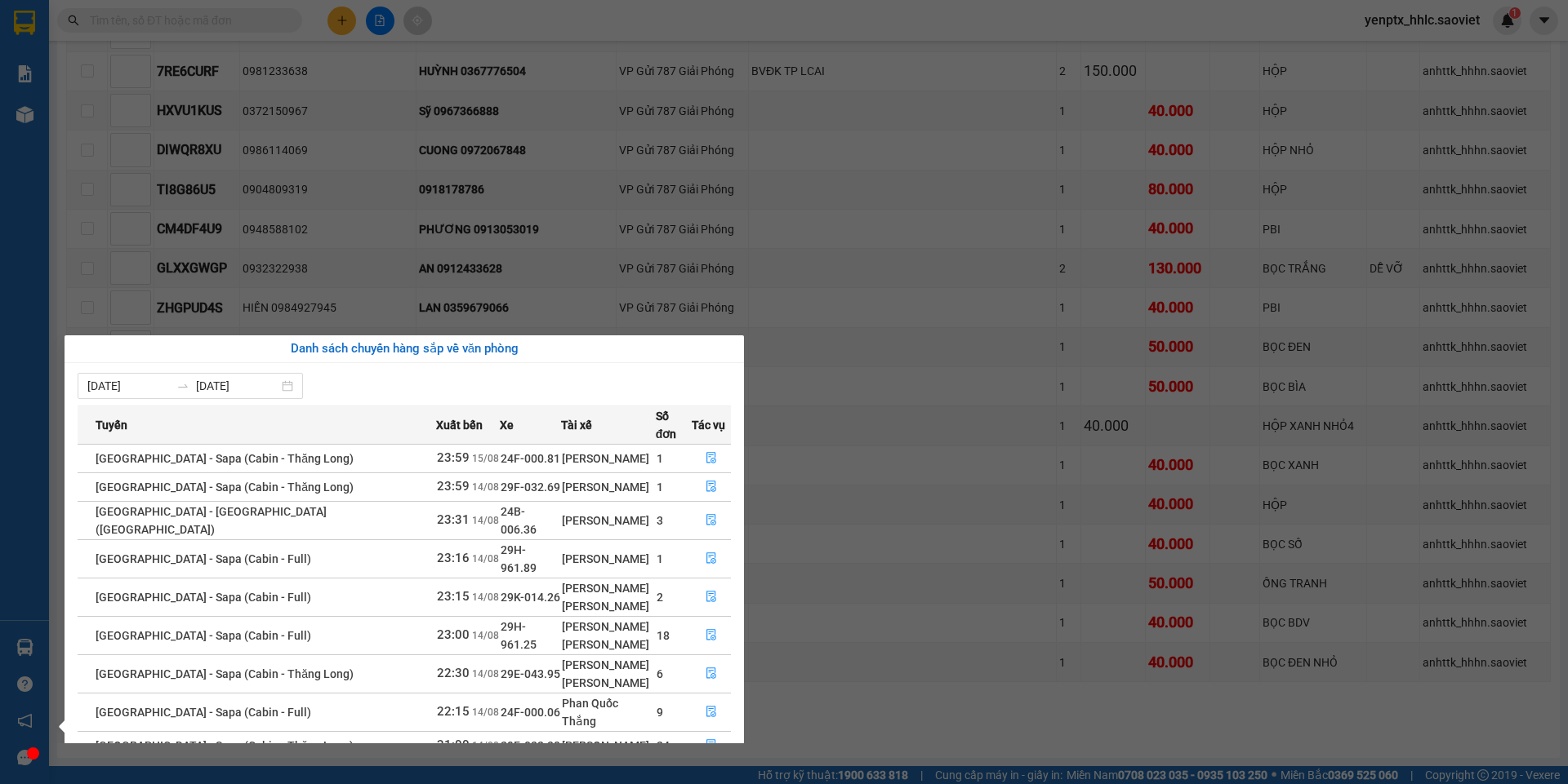
click at [886, 720] on section "Kết quả tìm kiếm ( 0 ) Bộ lọc No Data yenptx_hhlc.saoviet 1 Báo cáo 5. Doanh th…" at bounding box center [784, 392] width 1568 height 784
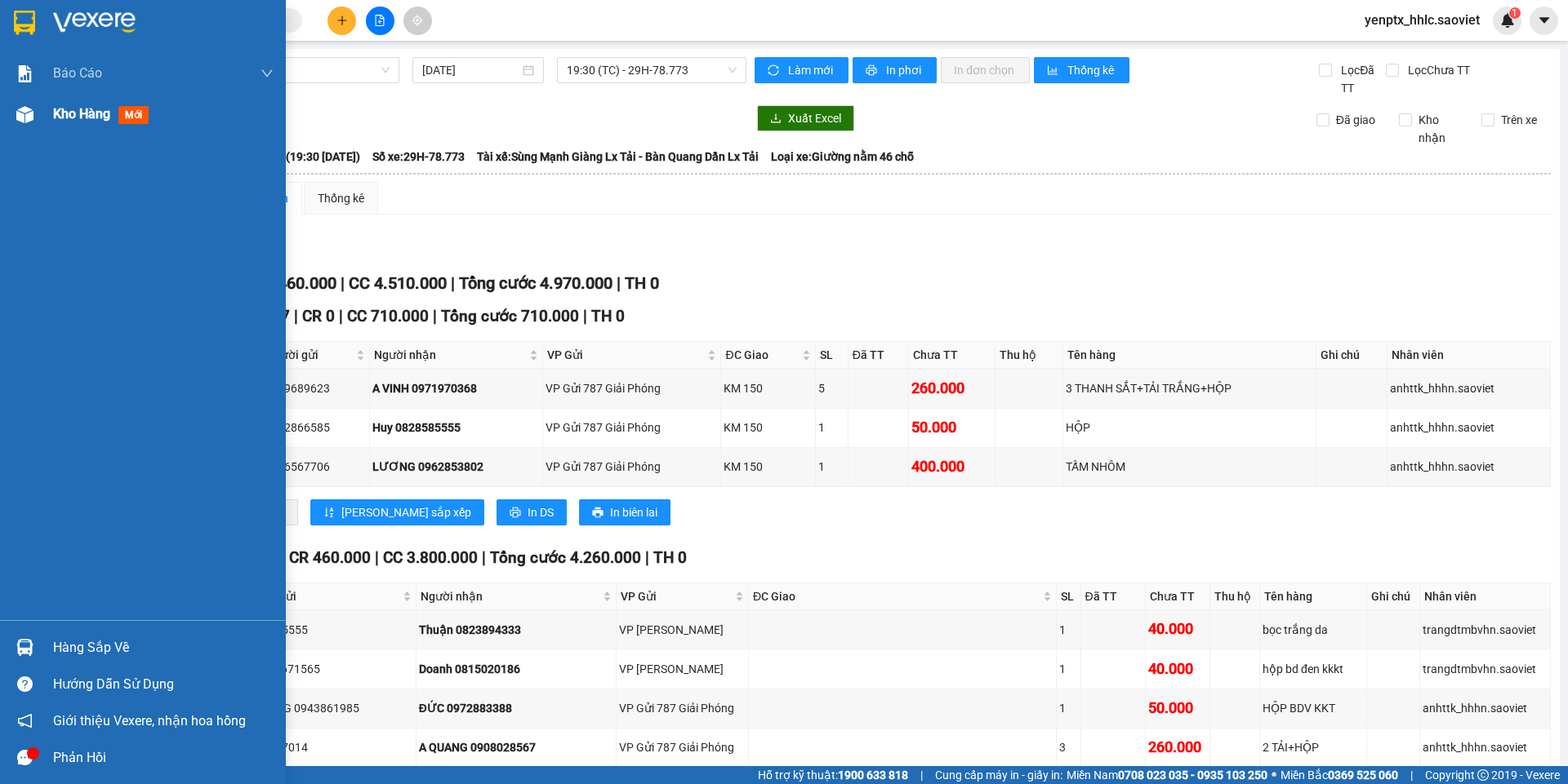
click at [67, 110] on span "Kho hàng" at bounding box center [82, 113] width 57 height 16
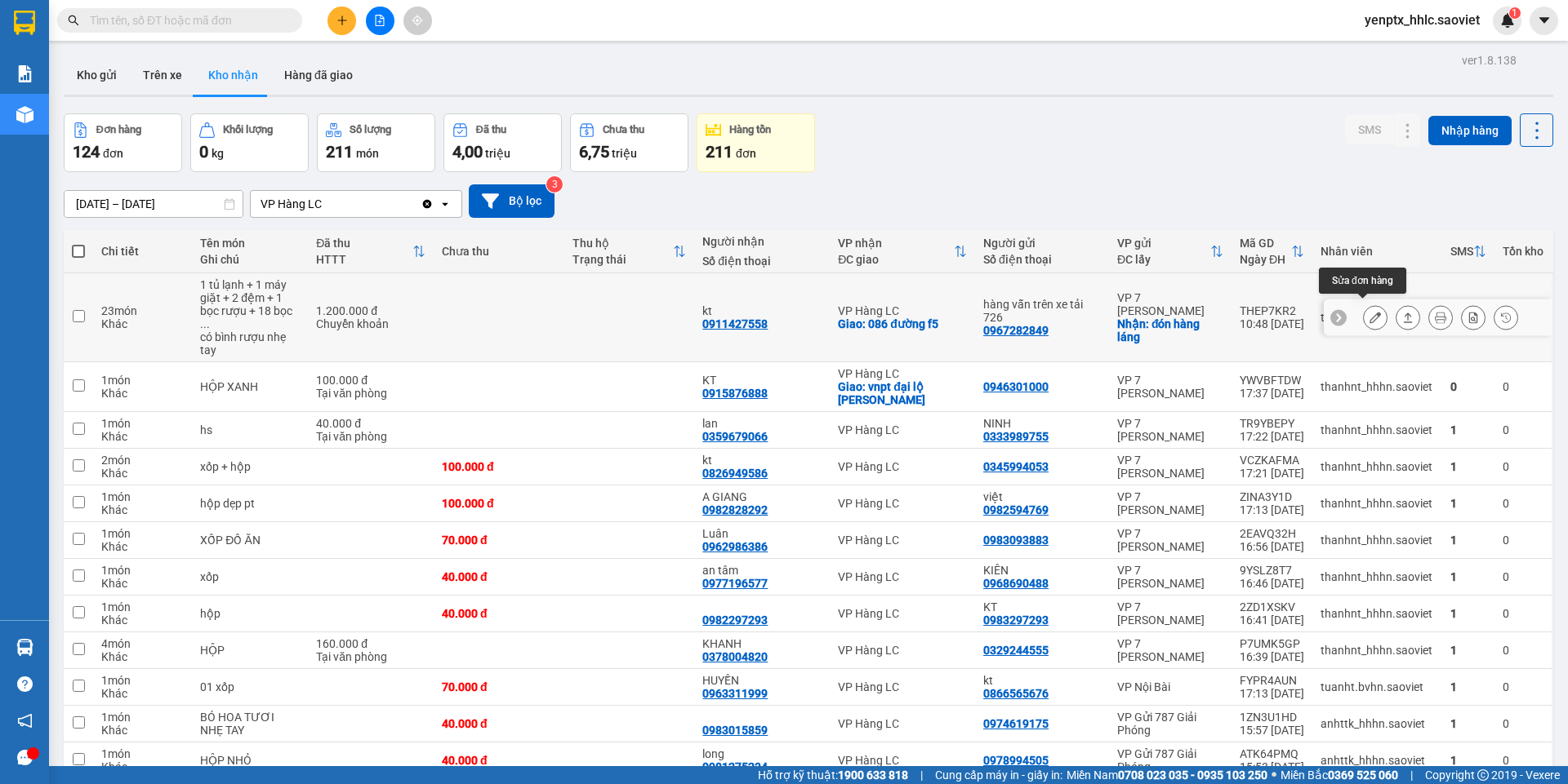
click at [1369, 316] on icon at bounding box center [1375, 318] width 12 height 12
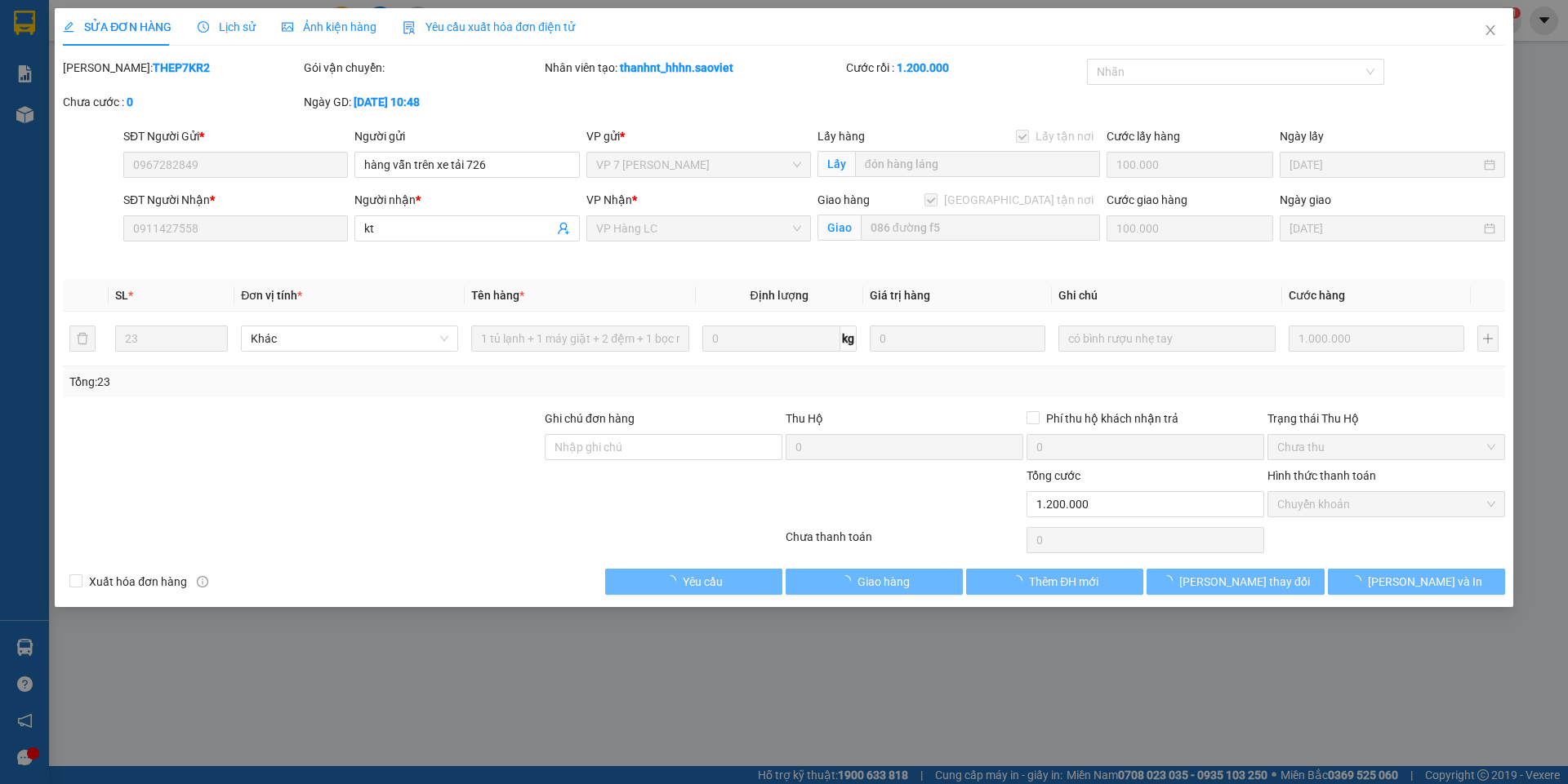
click at [265, 23] on div "SỬA ĐƠN HÀNG Lịch sử Ảnh kiện hàng Yêu cầu xuất hóa đơn điện tử" at bounding box center [319, 27] width 512 height 38
click at [245, 26] on span "Lịch sử" at bounding box center [226, 27] width 58 height 13
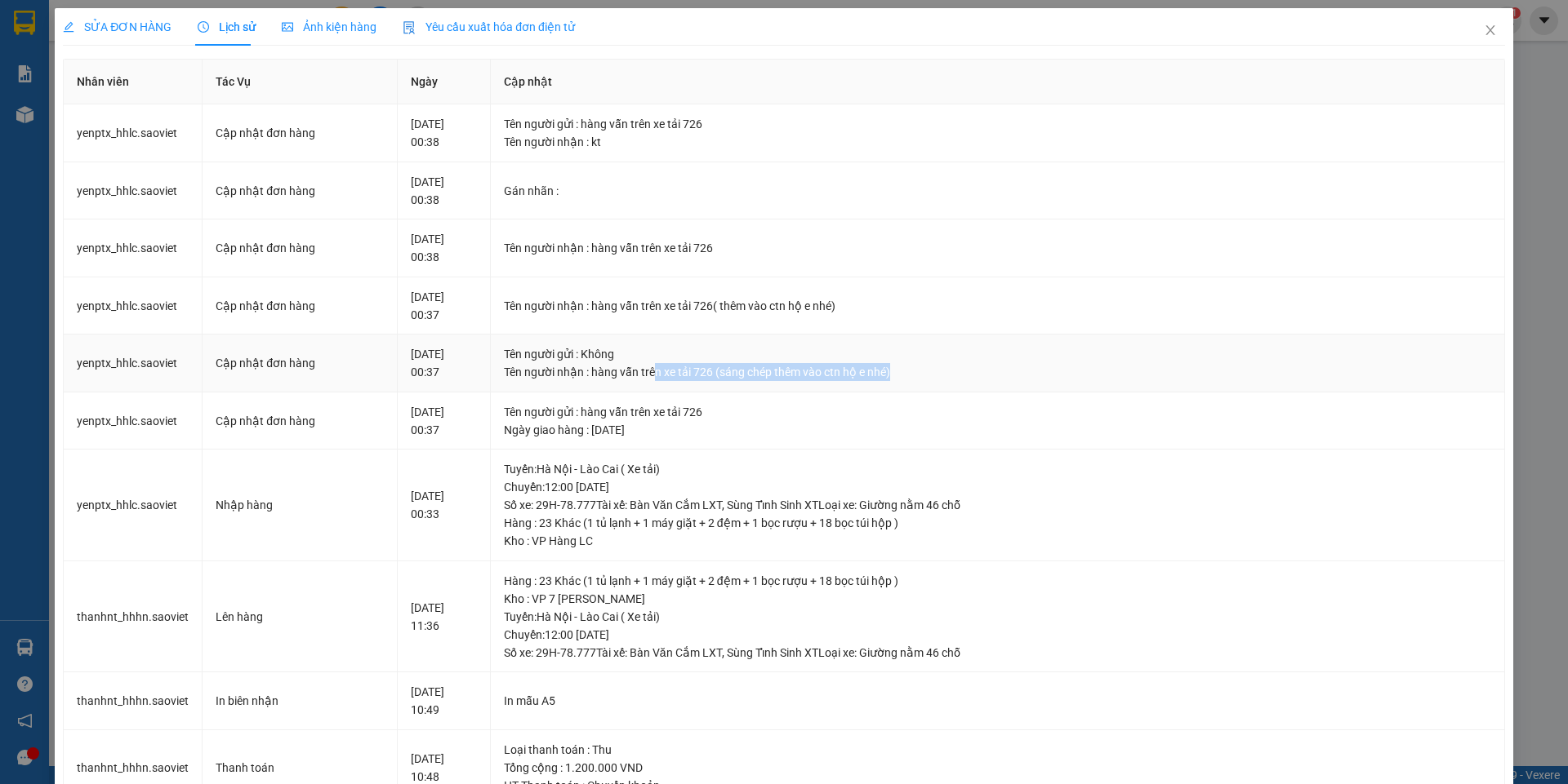
drag, startPoint x: 666, startPoint y: 368, endPoint x: 934, endPoint y: 379, distance: 268.2
click at [934, 379] on div "Tên người nhận : hàng vẫn trên xe tải 726 (sáng chép thêm vào ctn hộ e nhé)" at bounding box center [997, 372] width 987 height 18
click at [779, 199] on div "Gán nhãn :" at bounding box center [997, 191] width 987 height 18
click at [1474, 43] on span "Close" at bounding box center [1490, 31] width 46 height 46
